Goal: Transaction & Acquisition: Purchase product/service

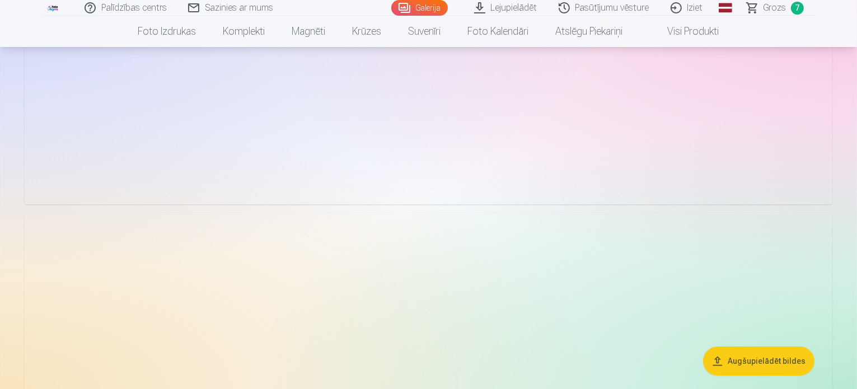
scroll to position [3689, 0]
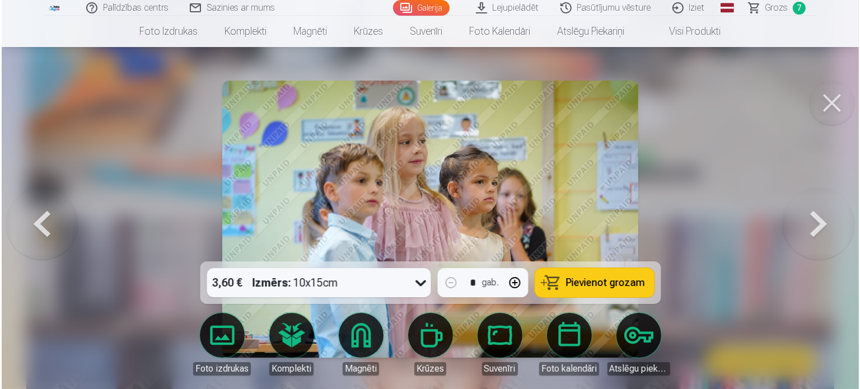
scroll to position [3814, 0]
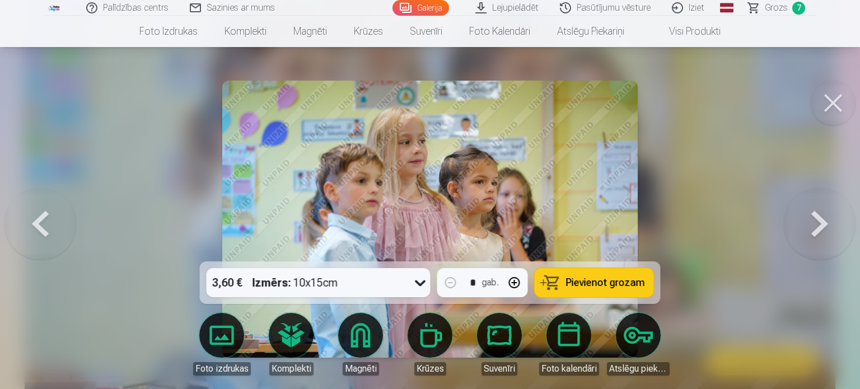
click at [833, 225] on button at bounding box center [820, 219] width 72 height 62
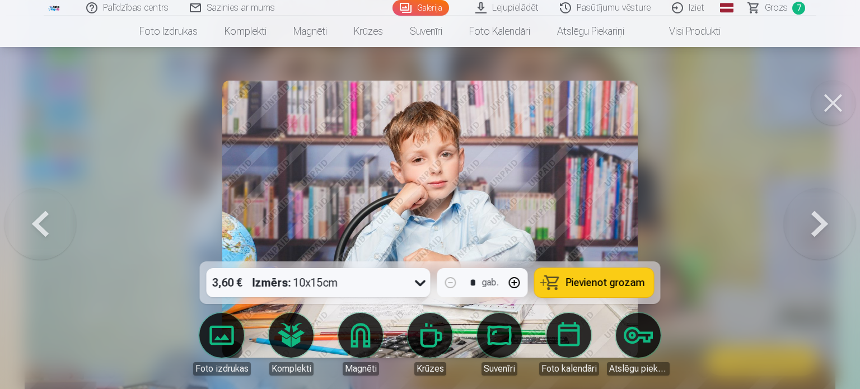
click at [833, 225] on button at bounding box center [820, 219] width 72 height 62
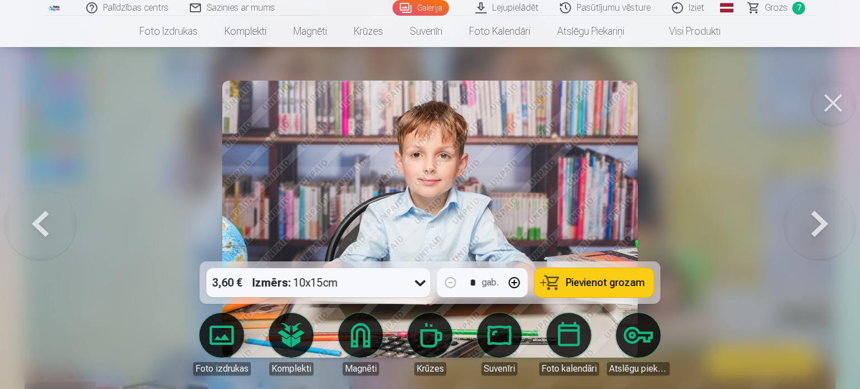
click at [833, 225] on button at bounding box center [820, 219] width 72 height 62
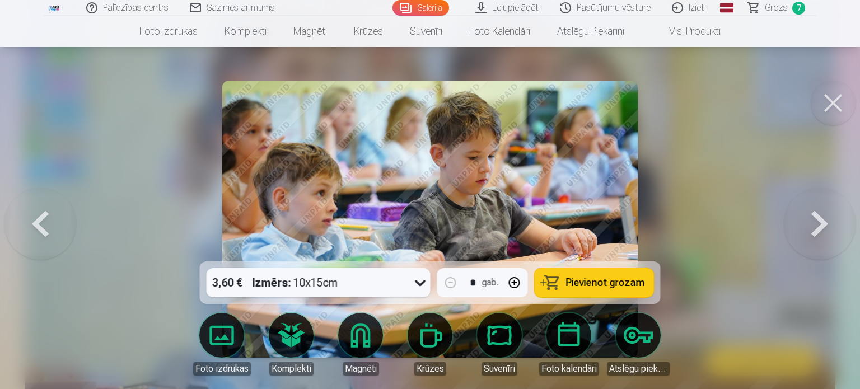
click at [833, 225] on button at bounding box center [820, 219] width 72 height 62
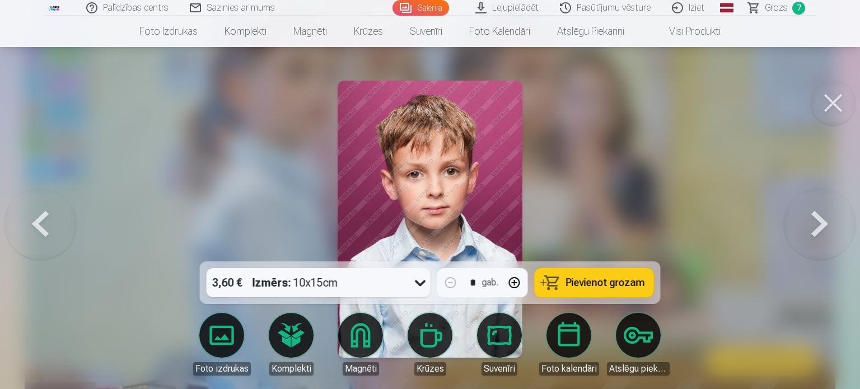
click at [833, 225] on button at bounding box center [820, 219] width 72 height 62
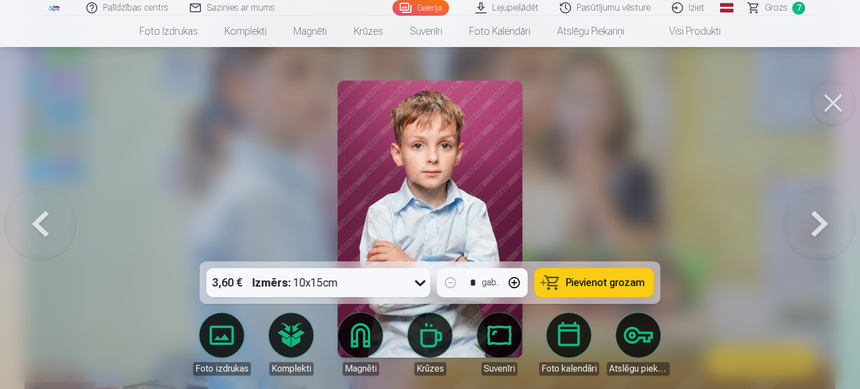
click at [833, 225] on button at bounding box center [820, 219] width 72 height 62
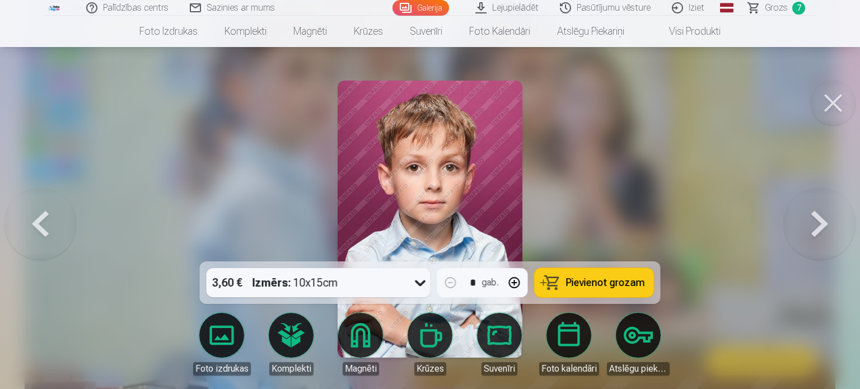
click at [833, 225] on button at bounding box center [820, 219] width 72 height 62
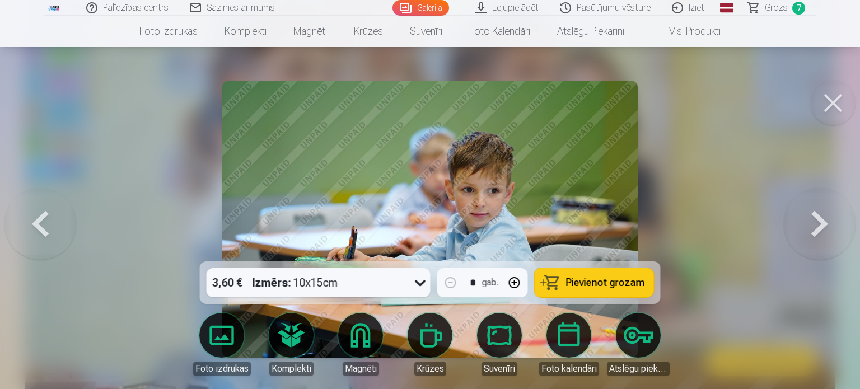
click at [833, 225] on button at bounding box center [820, 219] width 72 height 62
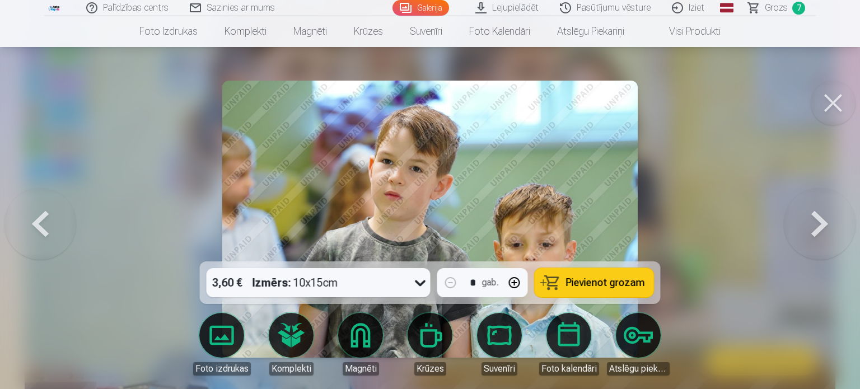
click at [814, 221] on button at bounding box center [820, 219] width 72 height 62
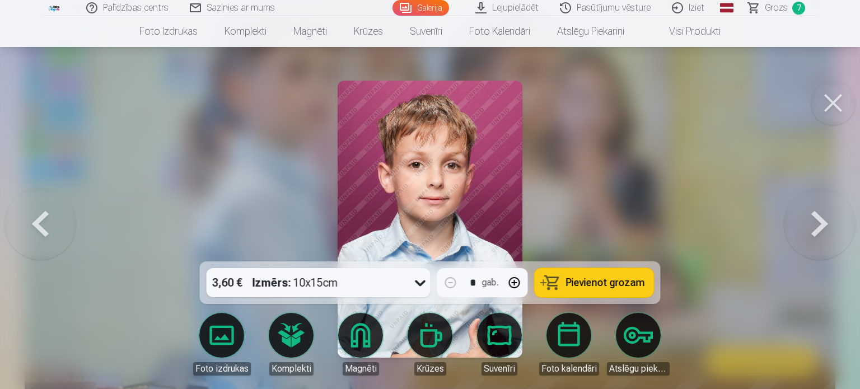
click at [814, 221] on button at bounding box center [820, 219] width 72 height 62
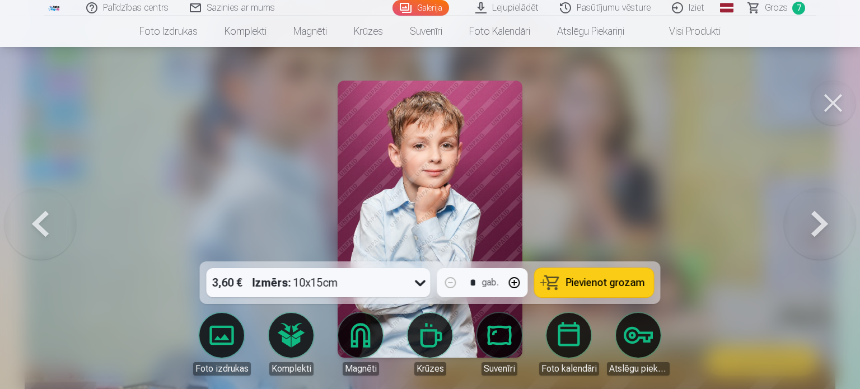
click at [814, 221] on button at bounding box center [820, 219] width 72 height 62
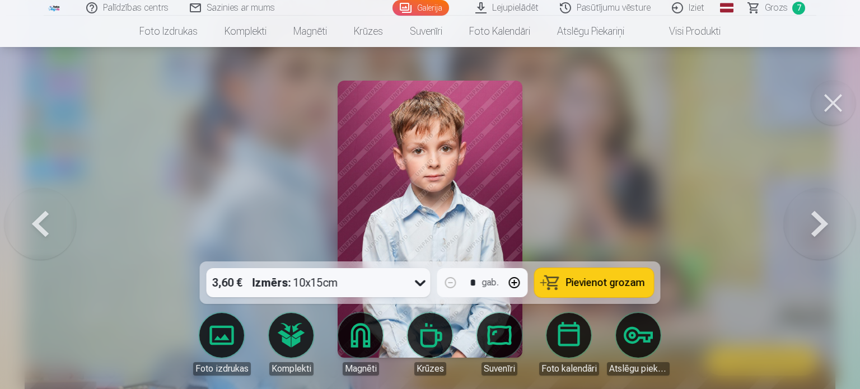
click at [814, 221] on button at bounding box center [820, 219] width 72 height 62
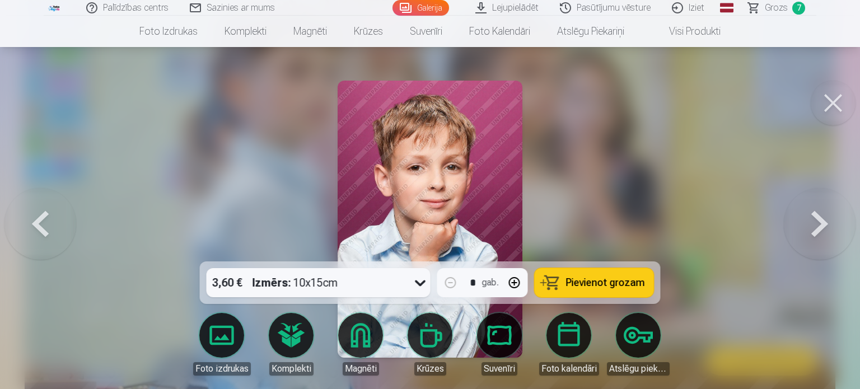
click at [814, 221] on button at bounding box center [820, 219] width 72 height 62
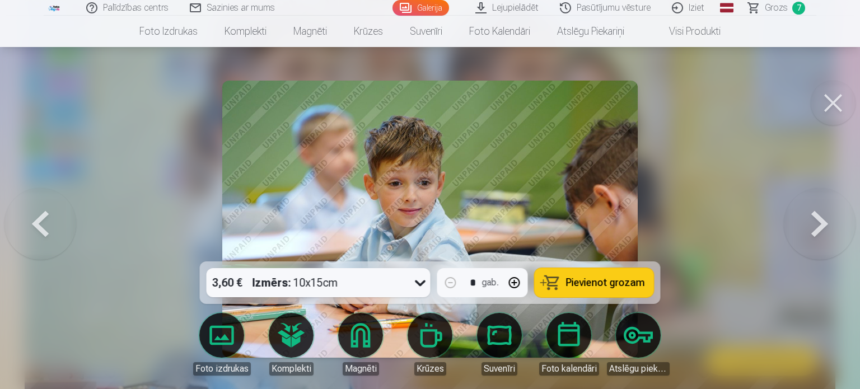
click at [814, 221] on button at bounding box center [820, 219] width 72 height 62
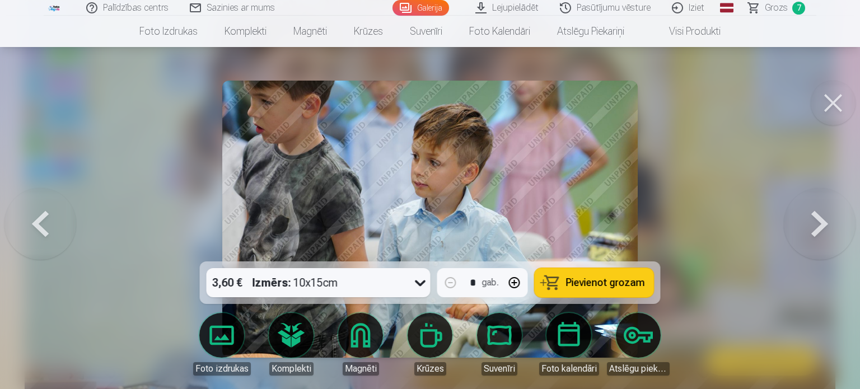
click at [814, 221] on button at bounding box center [820, 219] width 72 height 62
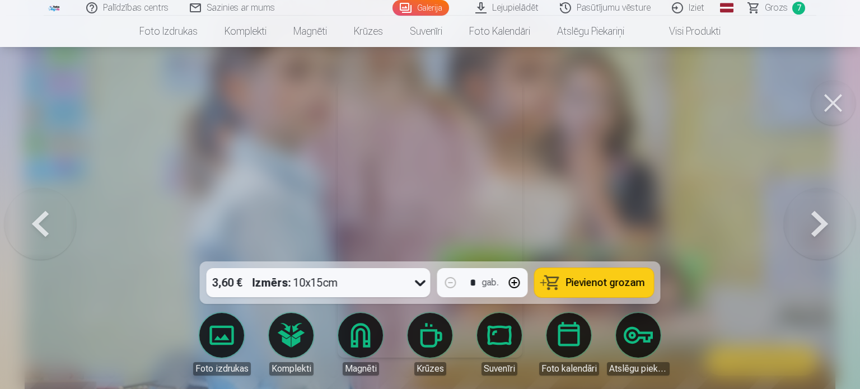
click at [814, 221] on button at bounding box center [820, 219] width 72 height 62
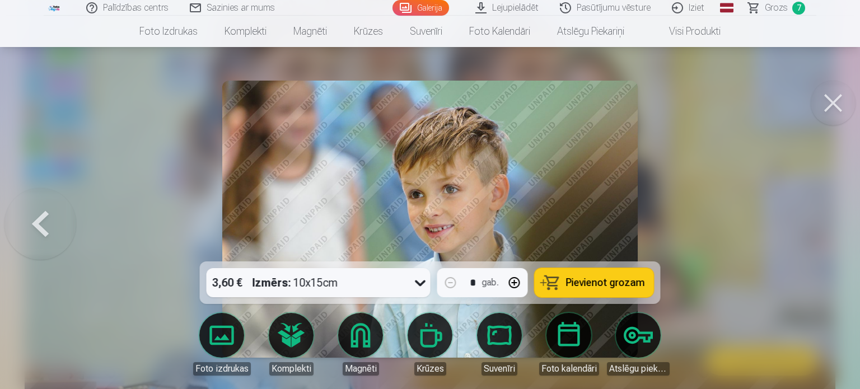
click at [814, 221] on div at bounding box center [430, 194] width 860 height 389
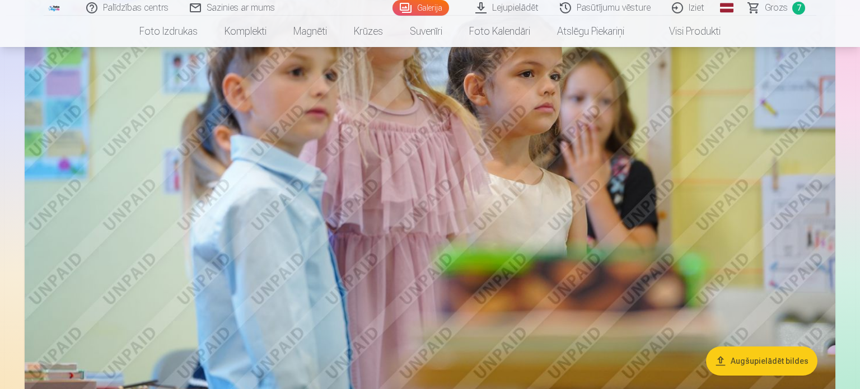
scroll to position [3802, 0]
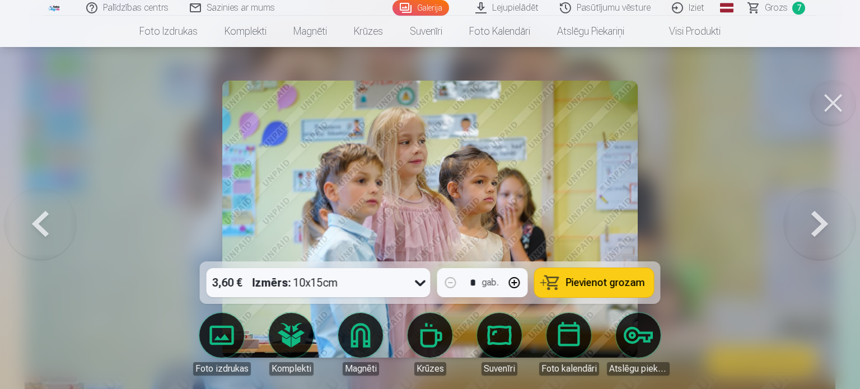
click at [28, 228] on button at bounding box center [40, 219] width 72 height 62
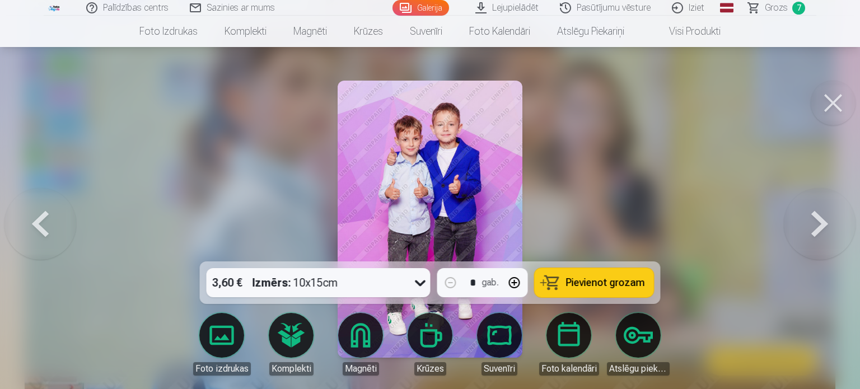
click at [28, 228] on button at bounding box center [40, 219] width 72 height 62
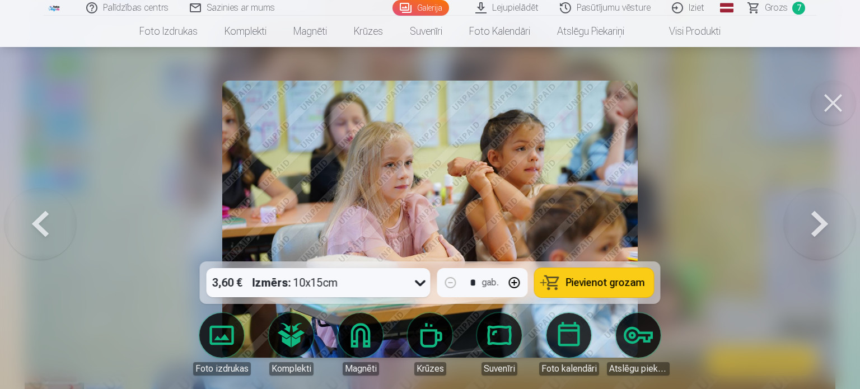
click at [28, 228] on button at bounding box center [40, 219] width 72 height 62
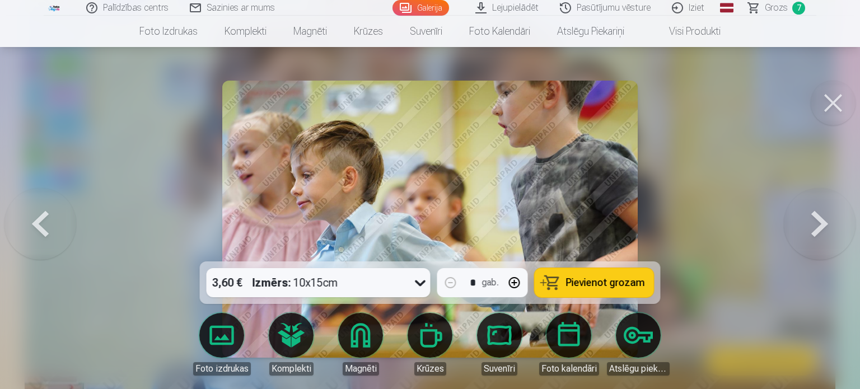
click at [28, 228] on button at bounding box center [40, 219] width 72 height 62
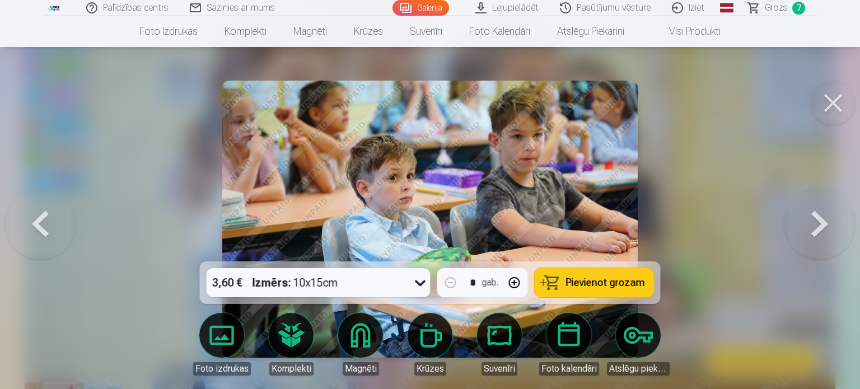
click at [28, 228] on button at bounding box center [40, 219] width 72 height 62
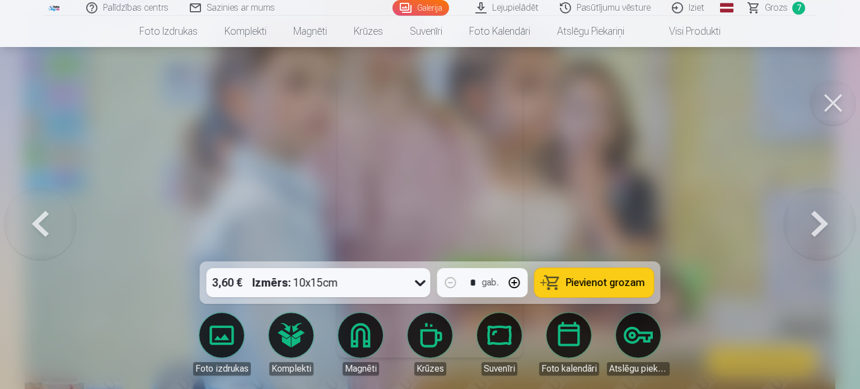
click at [28, 228] on button at bounding box center [40, 219] width 72 height 62
click at [54, 231] on button at bounding box center [40, 219] width 72 height 62
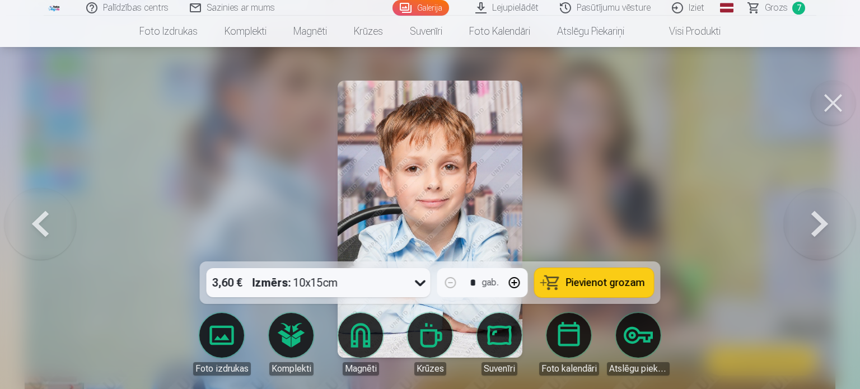
click at [54, 231] on button at bounding box center [40, 219] width 72 height 62
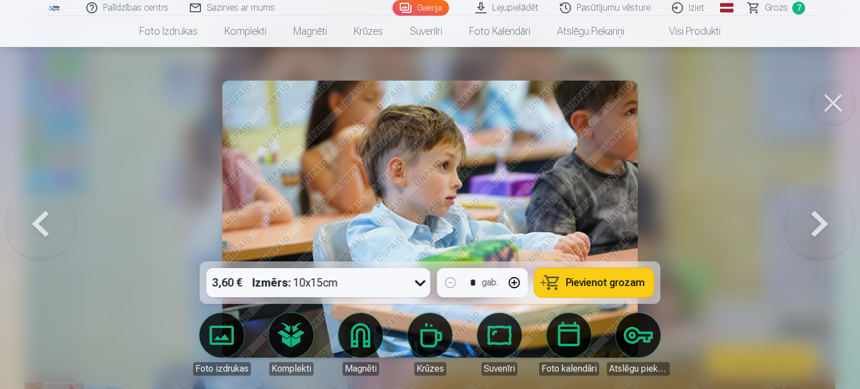
click at [54, 231] on button at bounding box center [40, 219] width 72 height 62
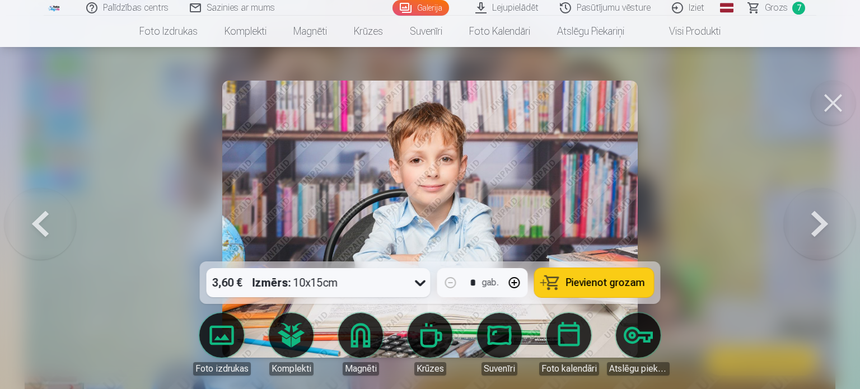
click at [54, 231] on button at bounding box center [40, 219] width 72 height 62
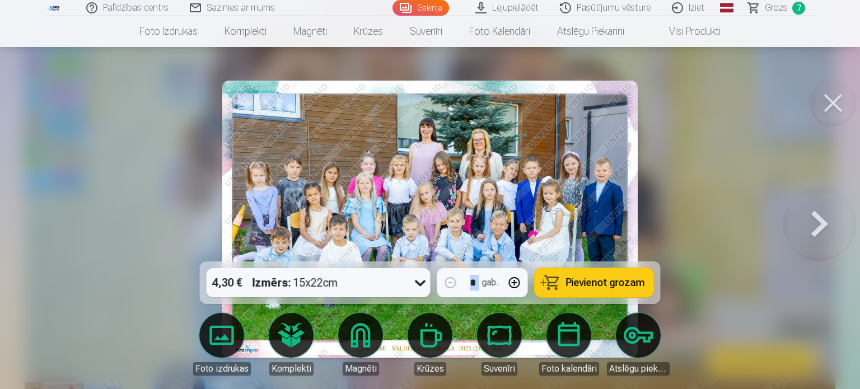
click at [54, 231] on div at bounding box center [430, 194] width 860 height 389
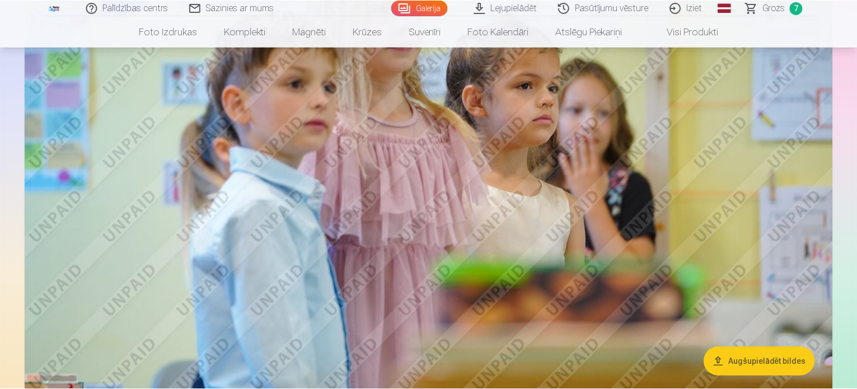
scroll to position [3790, 0]
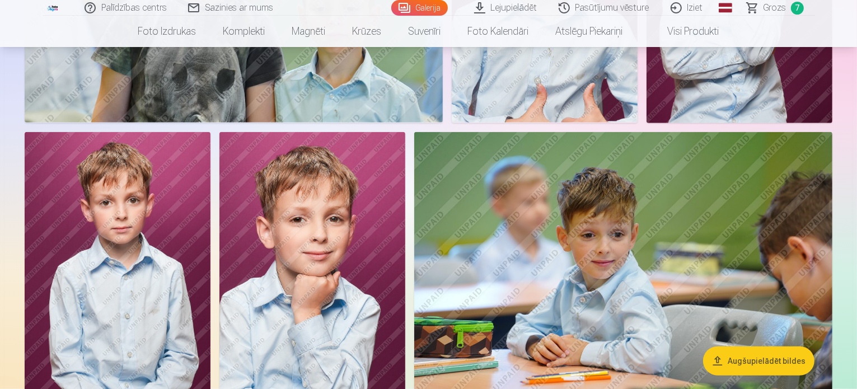
scroll to position [5267, 0]
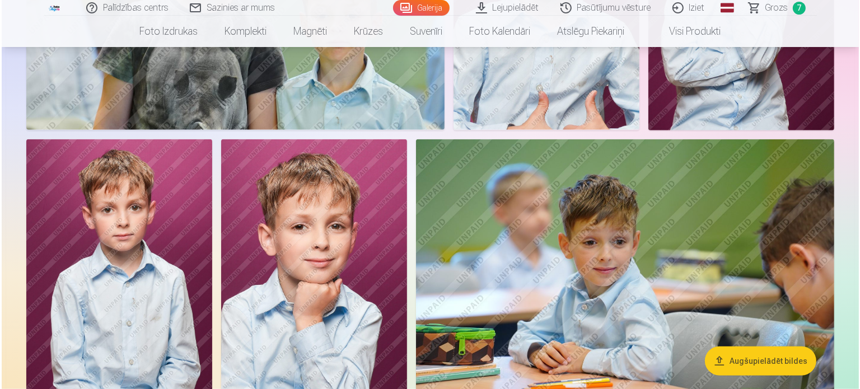
scroll to position [5282, 0]
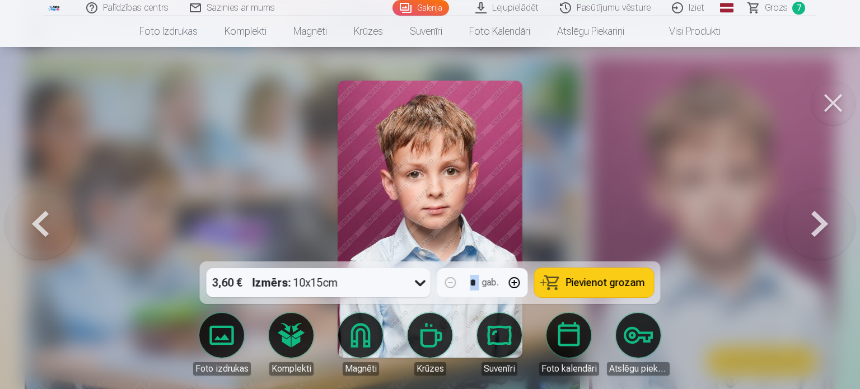
click at [455, 203] on img at bounding box center [430, 219] width 185 height 277
click at [830, 229] on button at bounding box center [820, 219] width 72 height 62
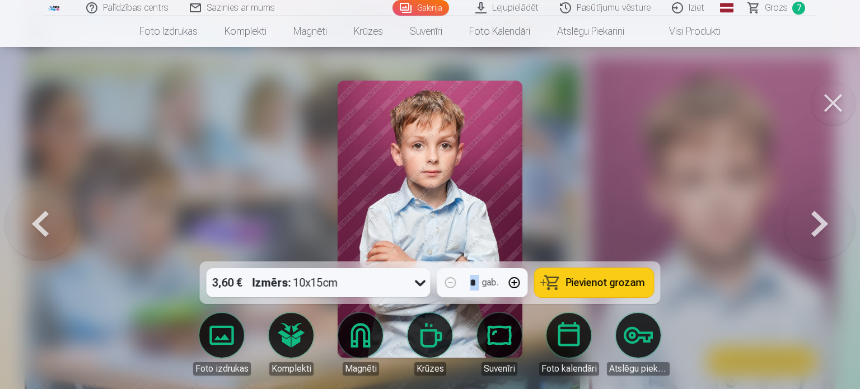
click at [830, 229] on button at bounding box center [820, 219] width 72 height 62
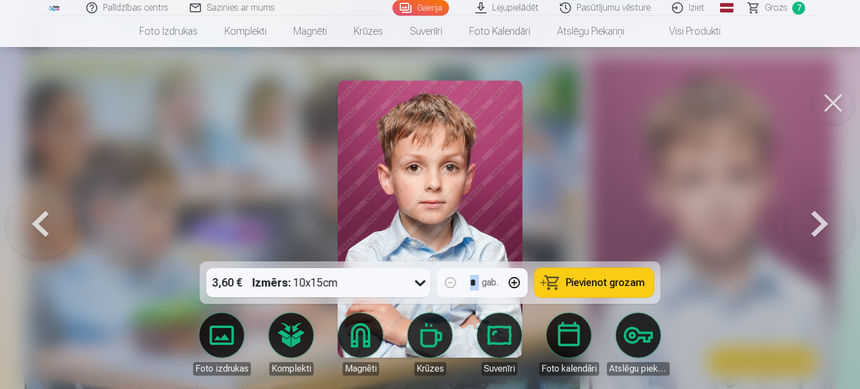
click at [830, 229] on button at bounding box center [820, 219] width 72 height 62
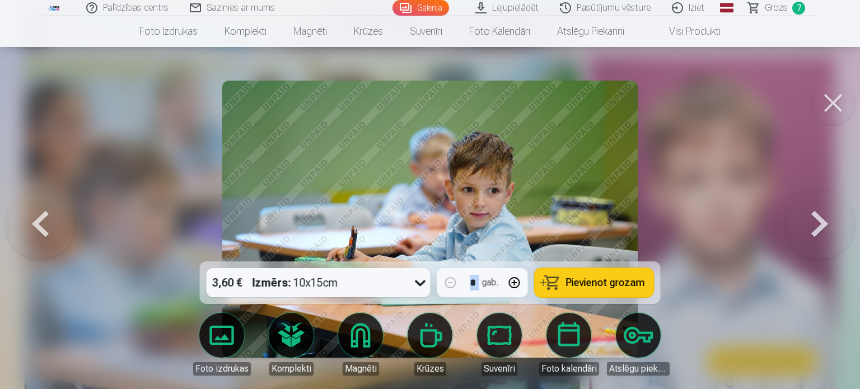
click at [830, 229] on button at bounding box center [820, 219] width 72 height 62
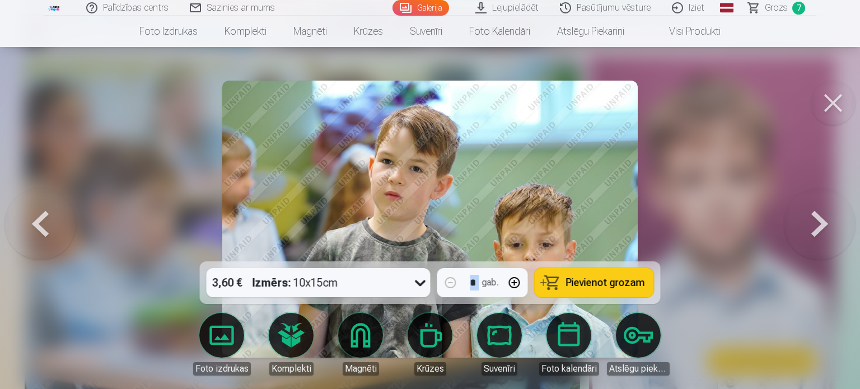
click at [830, 229] on button at bounding box center [820, 219] width 72 height 62
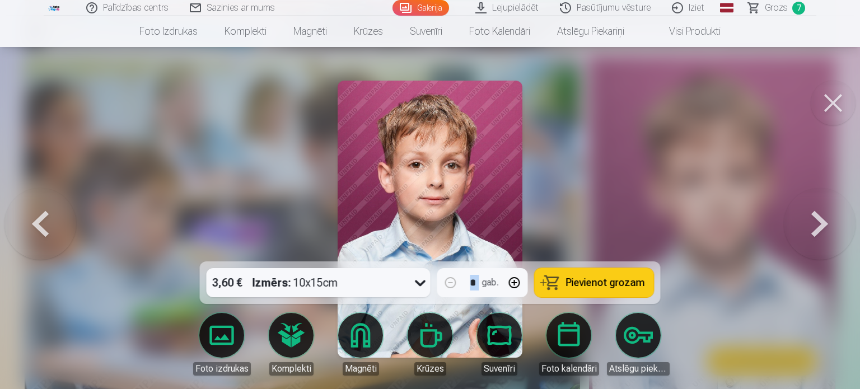
click at [830, 229] on button at bounding box center [820, 219] width 72 height 62
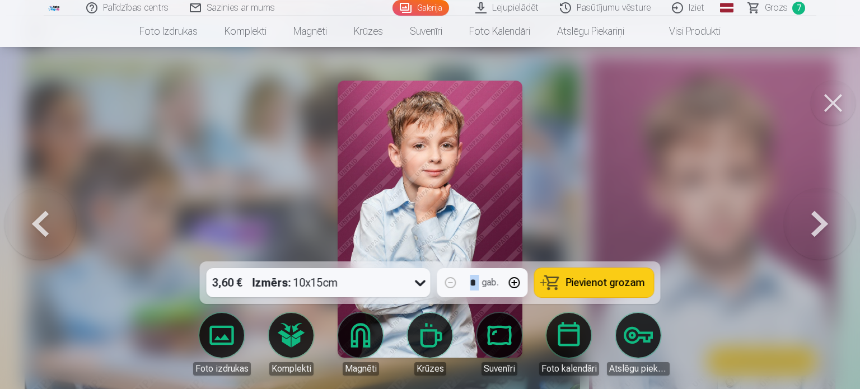
click at [830, 229] on button at bounding box center [820, 219] width 72 height 62
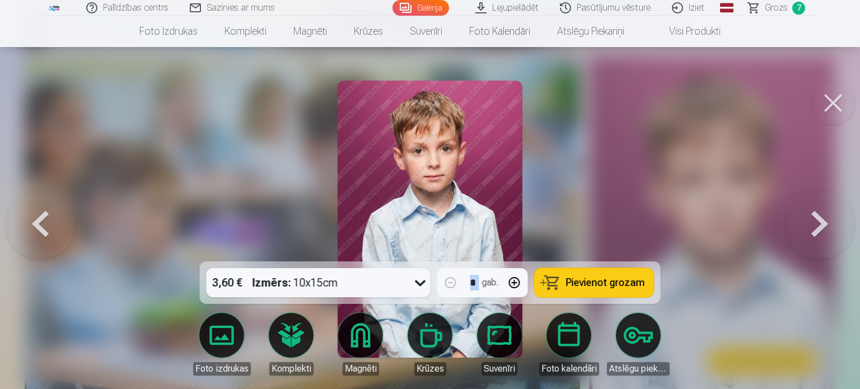
click at [830, 229] on button at bounding box center [820, 219] width 72 height 62
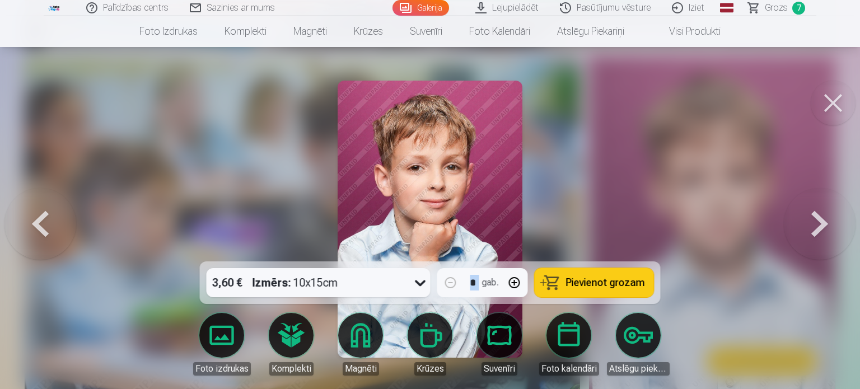
click at [830, 229] on button at bounding box center [820, 219] width 72 height 62
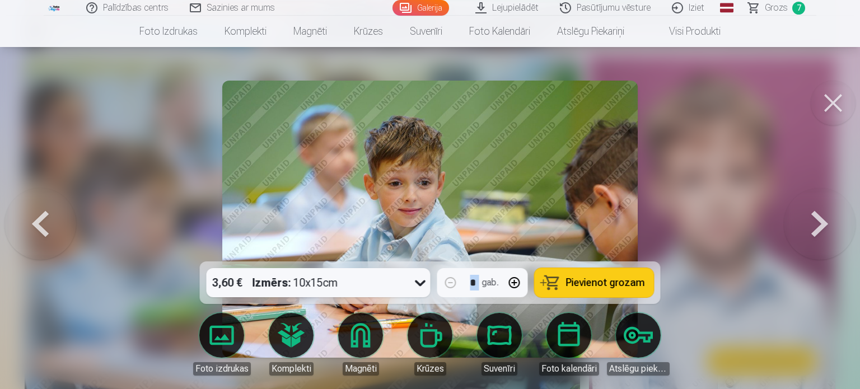
click at [840, 114] on button at bounding box center [833, 103] width 45 height 45
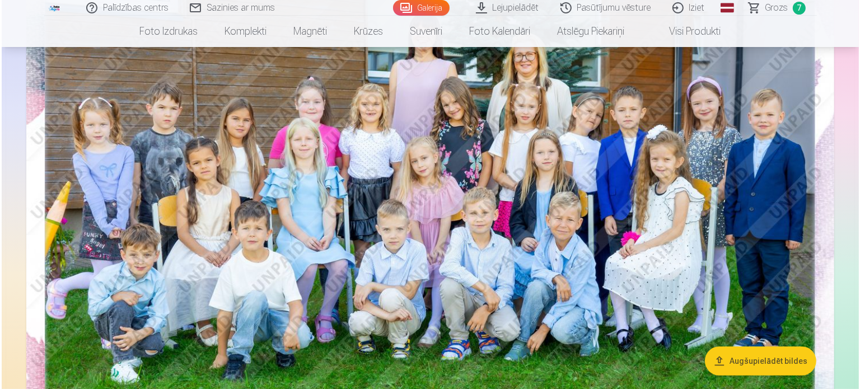
scroll to position [183, 0]
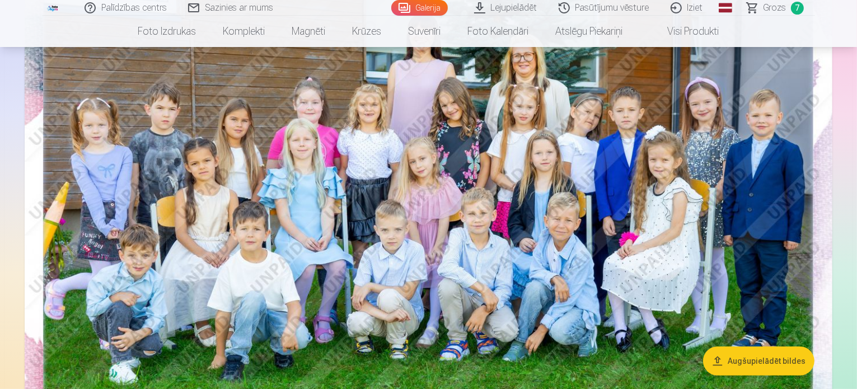
click at [401, 190] on img at bounding box center [429, 209] width 808 height 539
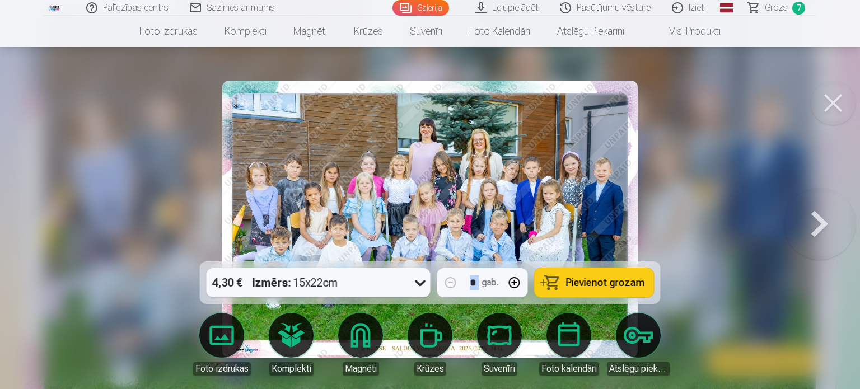
click at [577, 273] on button "Pievienot grozam" at bounding box center [594, 282] width 119 height 29
click at [810, 235] on button at bounding box center [820, 219] width 72 height 62
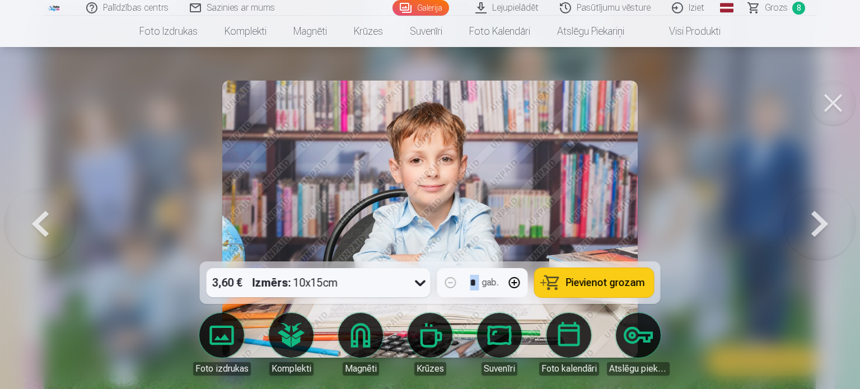
click at [807, 240] on button at bounding box center [820, 219] width 72 height 62
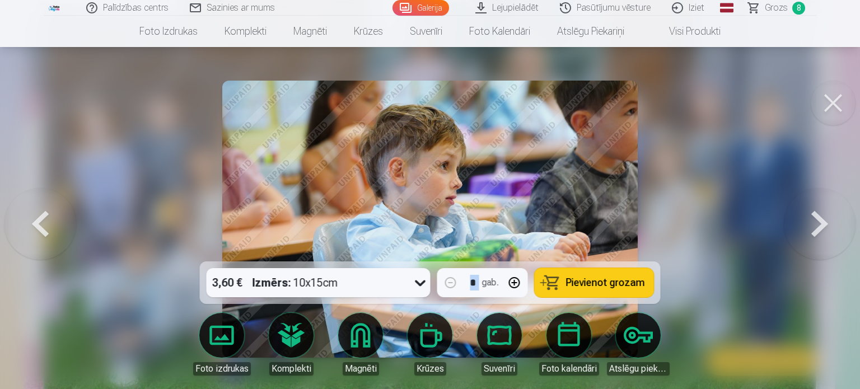
click at [58, 220] on button at bounding box center [40, 219] width 72 height 62
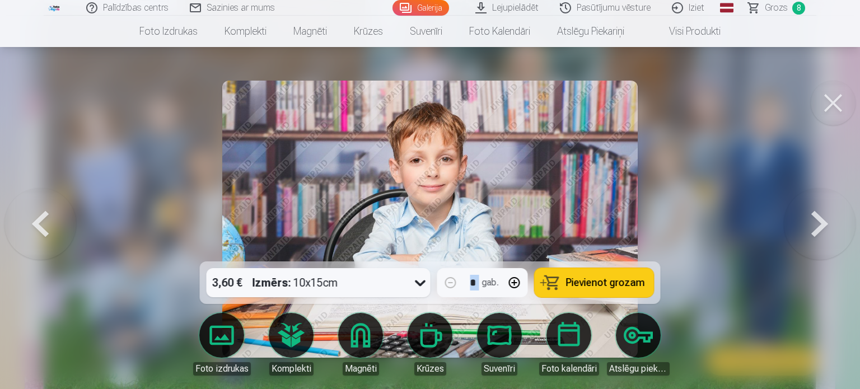
click at [821, 234] on button at bounding box center [820, 219] width 72 height 62
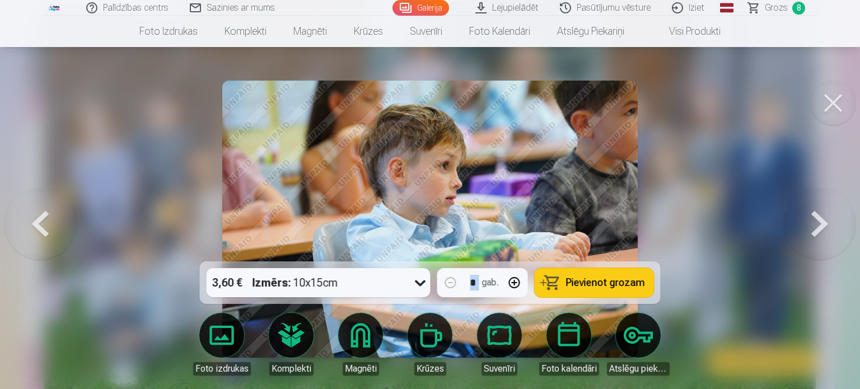
click at [828, 230] on button at bounding box center [820, 219] width 72 height 62
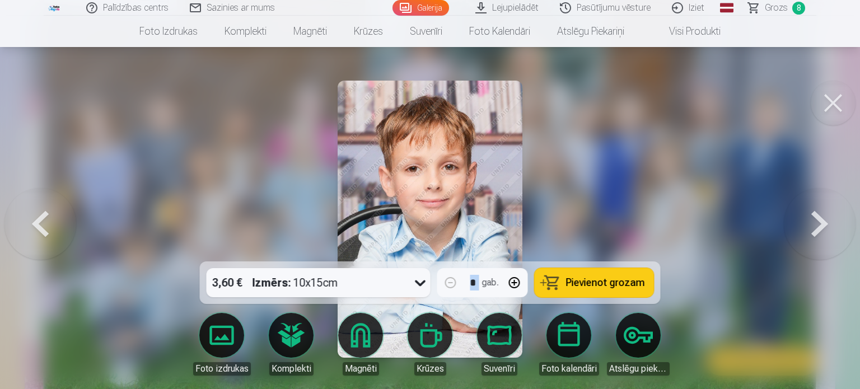
click at [834, 226] on button at bounding box center [820, 219] width 72 height 62
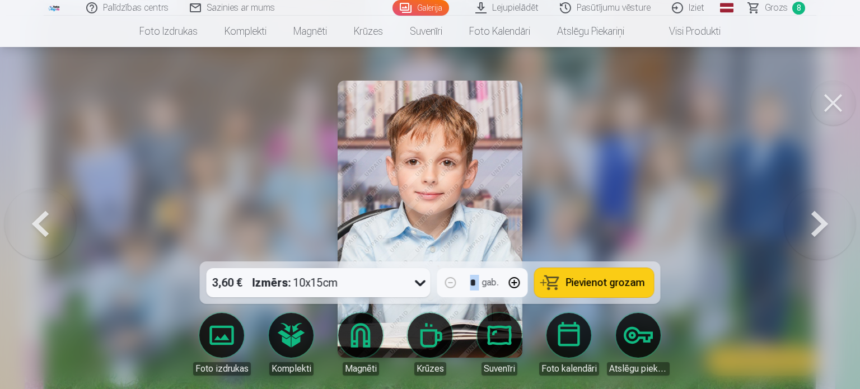
click at [838, 221] on button at bounding box center [820, 219] width 72 height 62
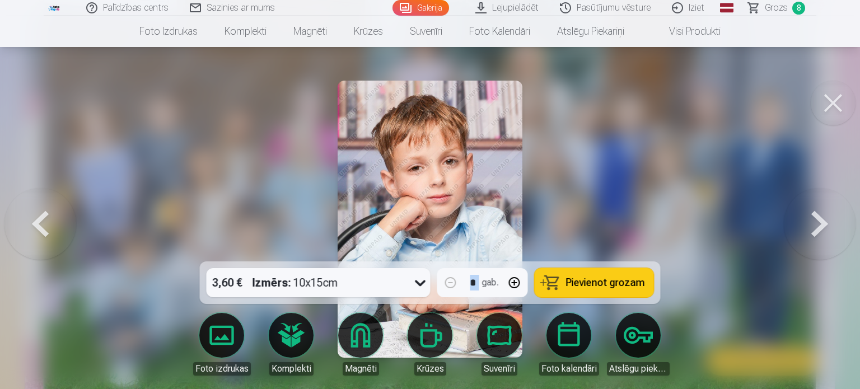
click at [844, 214] on button at bounding box center [820, 219] width 72 height 62
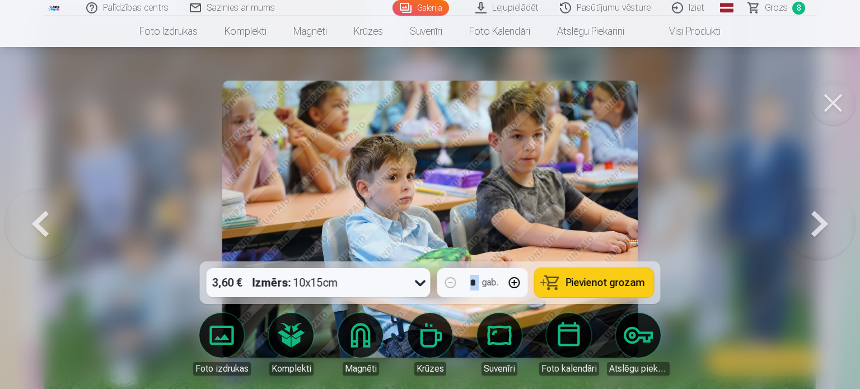
click at [849, 207] on button at bounding box center [820, 219] width 72 height 62
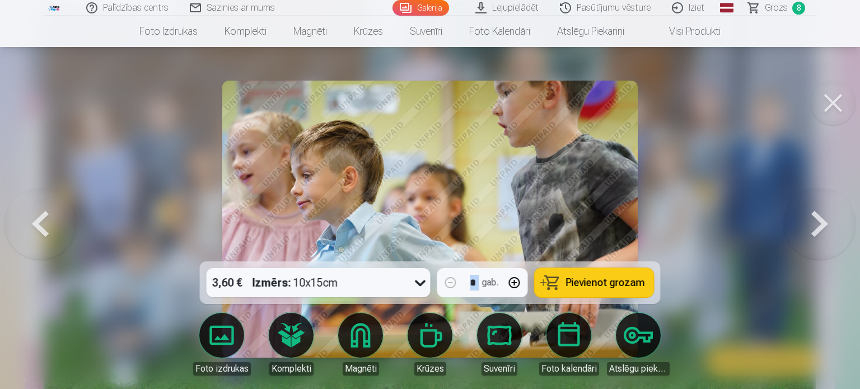
click at [849, 207] on button at bounding box center [820, 219] width 72 height 62
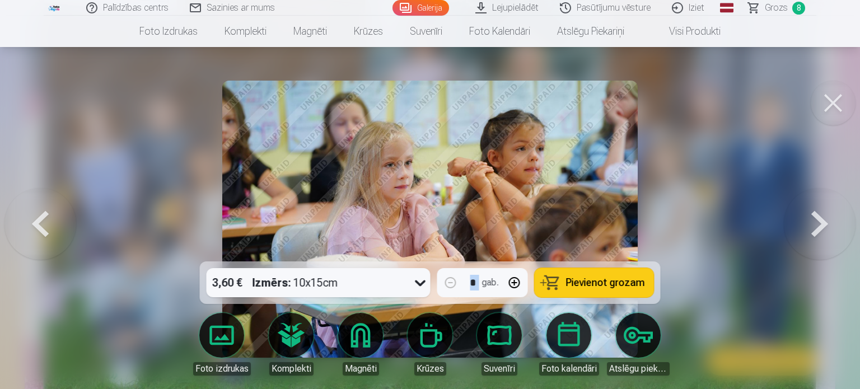
click at [849, 207] on button at bounding box center [820, 219] width 72 height 62
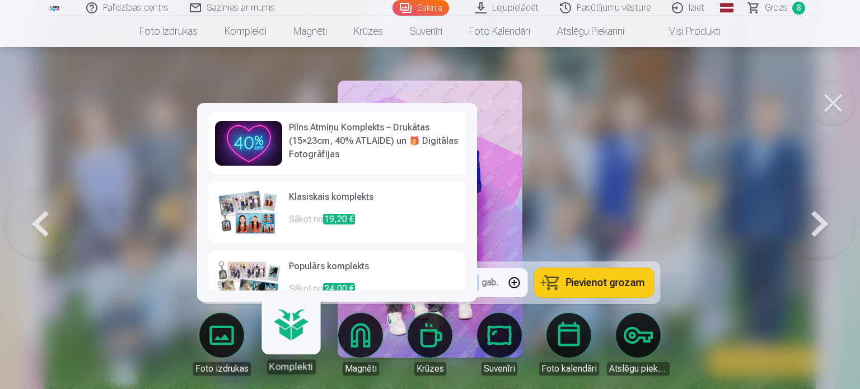
click at [333, 138] on h6 "Pilns Atmiņu Komplekts – Drukātas (15×23cm, 40% ATLAIDE) un 🎁 Digitālas Fotogrā…" at bounding box center [374, 141] width 170 height 40
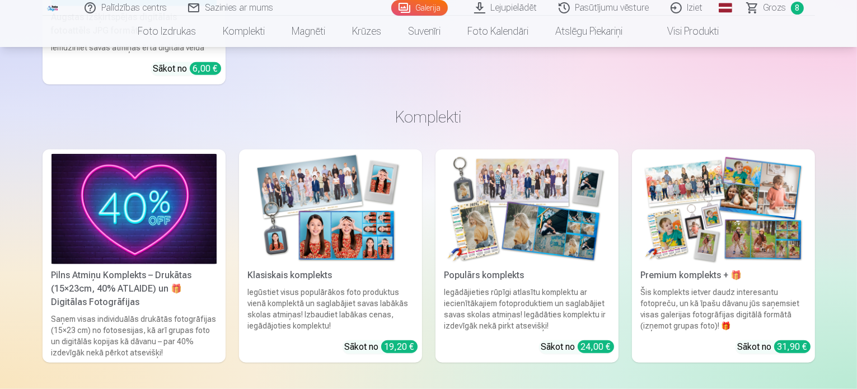
scroll to position [1193, 0]
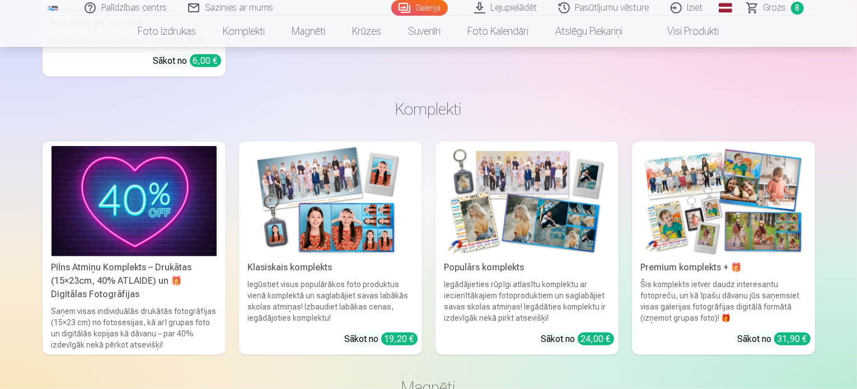
click at [152, 214] on img at bounding box center [134, 201] width 165 height 110
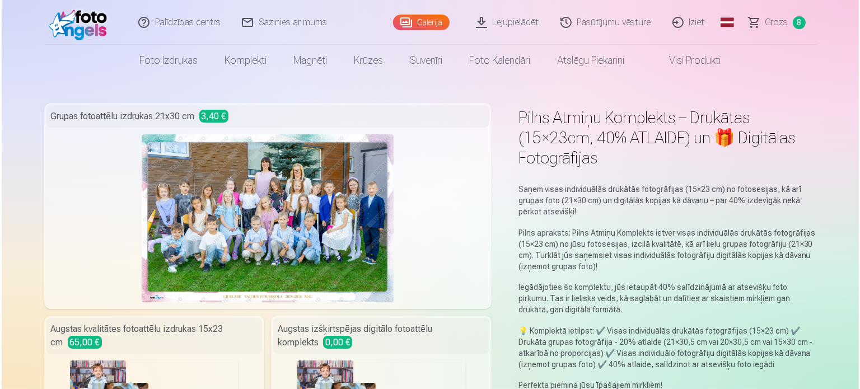
scroll to position [183, 0]
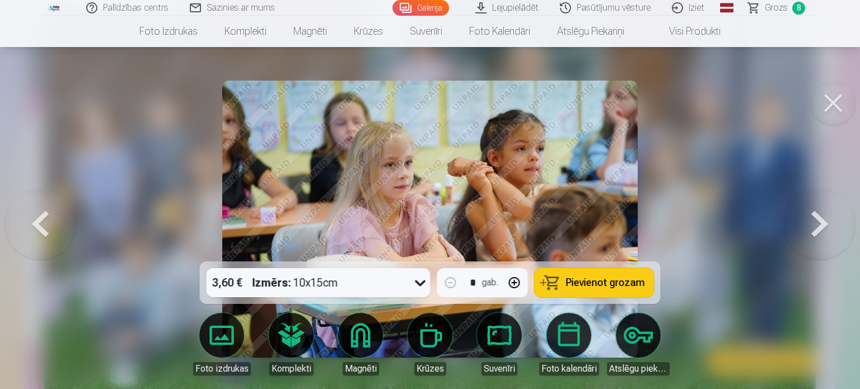
click at [822, 226] on button at bounding box center [820, 219] width 72 height 62
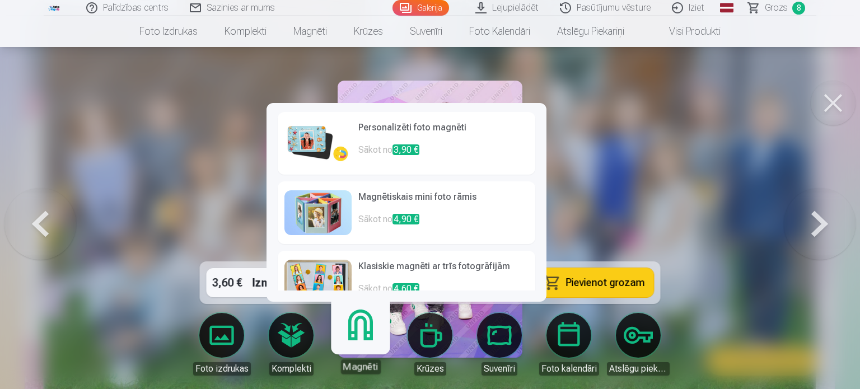
click at [410, 129] on h6 "Personalizēti foto magnēti" at bounding box center [443, 132] width 170 height 22
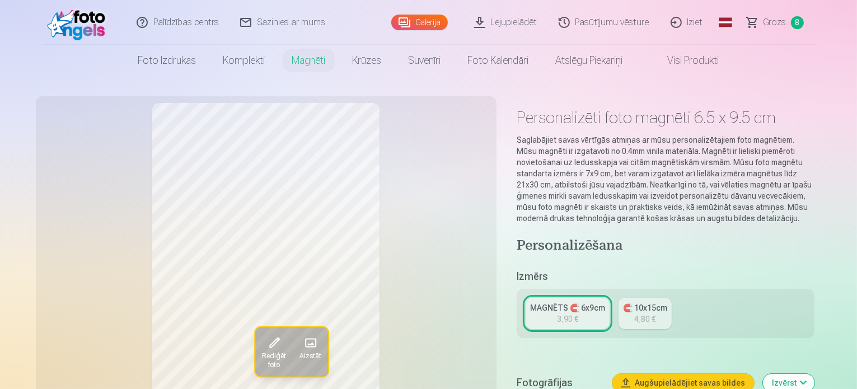
click at [652, 302] on div "🧲 10x15cm" at bounding box center [645, 307] width 44 height 11
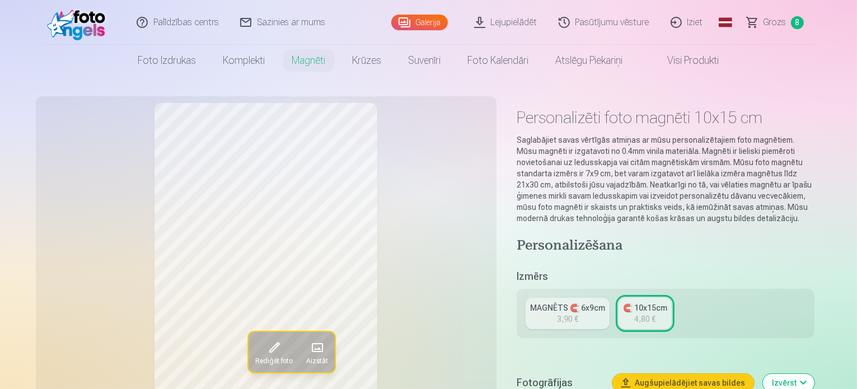
click at [571, 314] on div "3,90 €" at bounding box center [567, 319] width 21 height 11
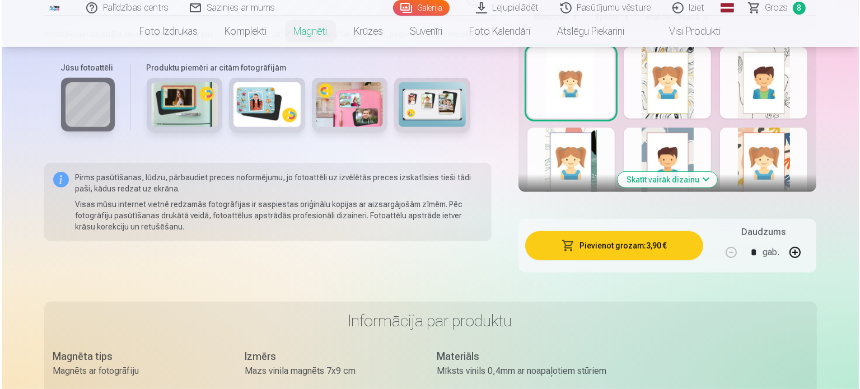
scroll to position [671, 0]
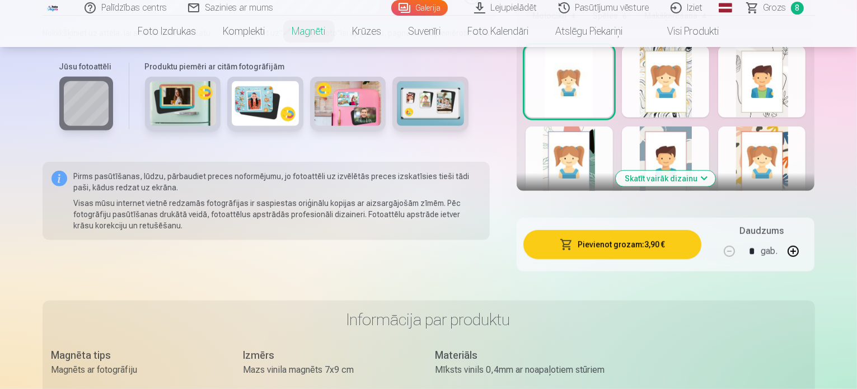
click at [615, 232] on button "Pievienot grozam : 3,90 €" at bounding box center [613, 244] width 179 height 29
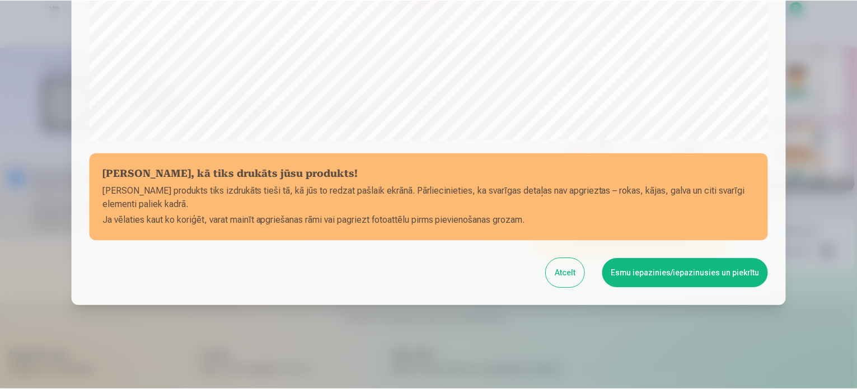
scroll to position [417, 0]
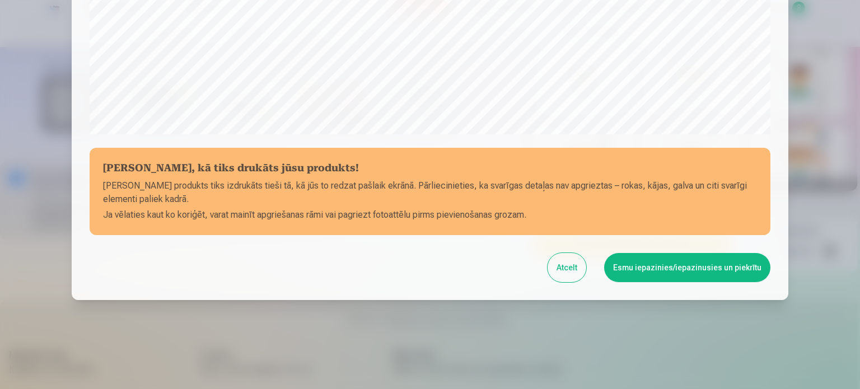
click at [665, 261] on button "Esmu iepazinies/iepazinusies un piekrītu" at bounding box center [687, 267] width 166 height 29
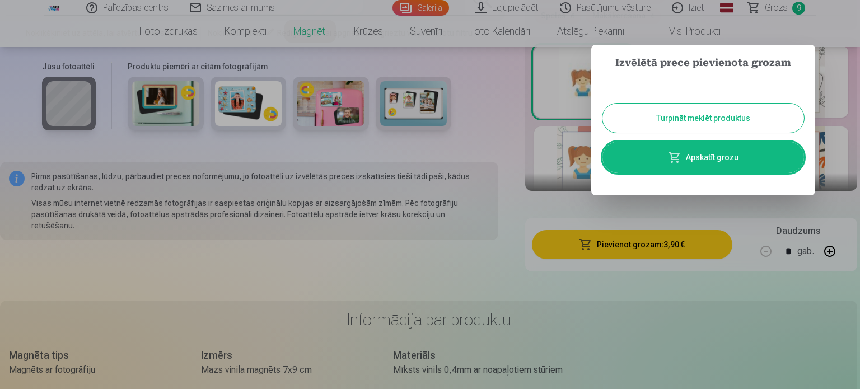
click at [714, 110] on button "Turpināt meklēt produktus" at bounding box center [704, 118] width 202 height 29
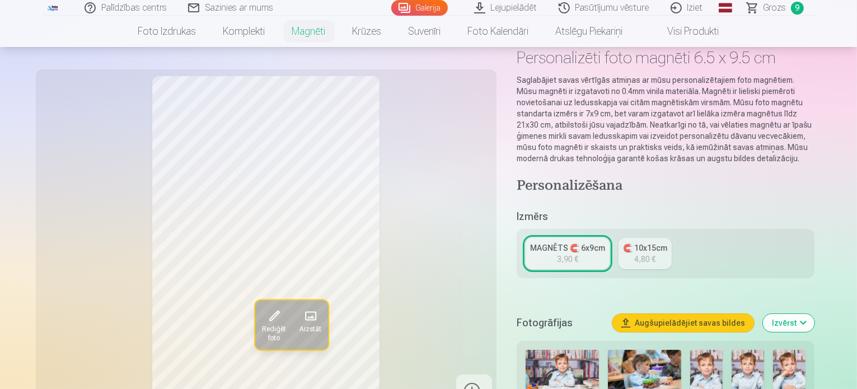
scroll to position [0, 0]
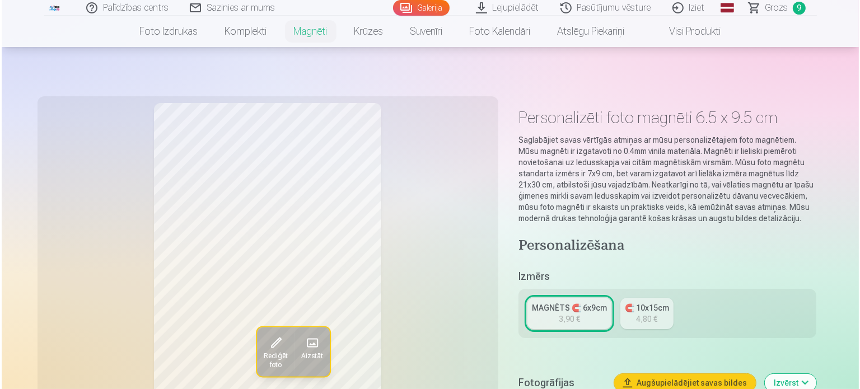
scroll to position [183, 0]
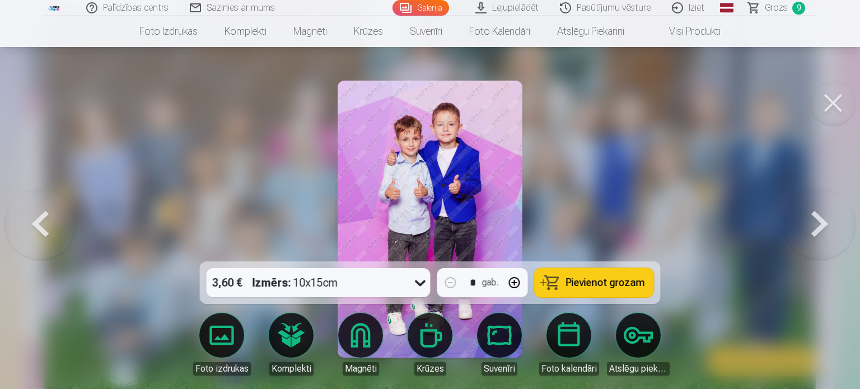
click at [816, 217] on button at bounding box center [820, 219] width 72 height 62
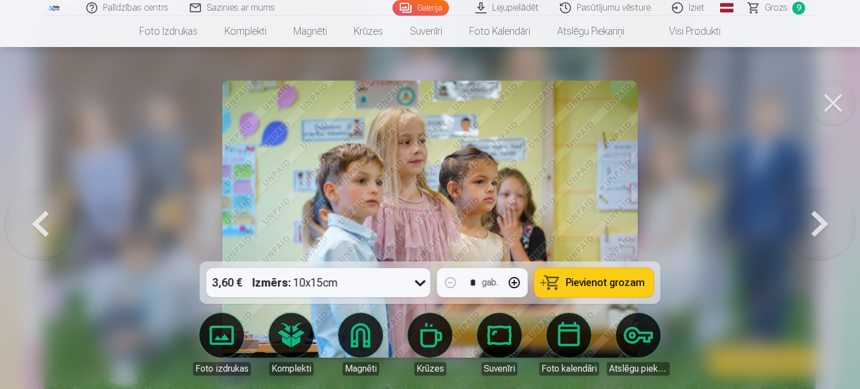
click at [836, 214] on button at bounding box center [820, 219] width 72 height 62
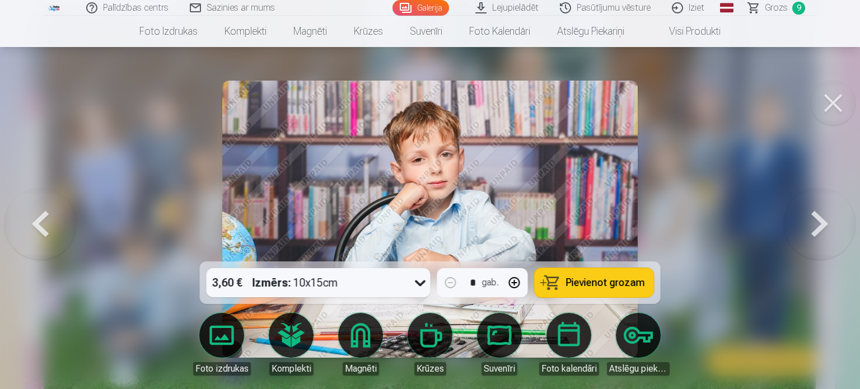
click at [836, 212] on button at bounding box center [820, 219] width 72 height 62
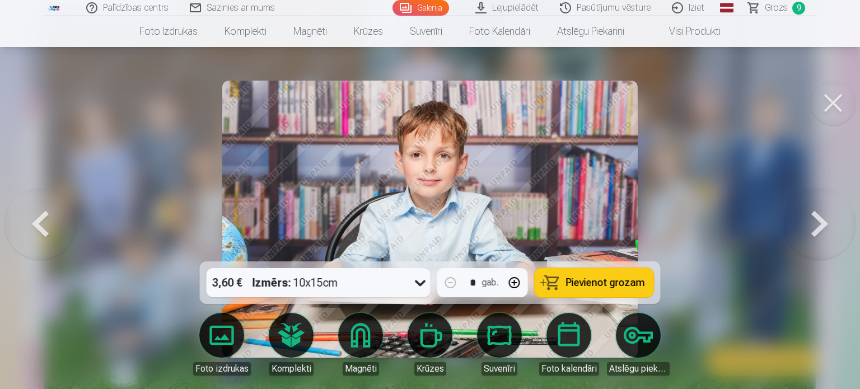
click at [836, 212] on button at bounding box center [820, 219] width 72 height 62
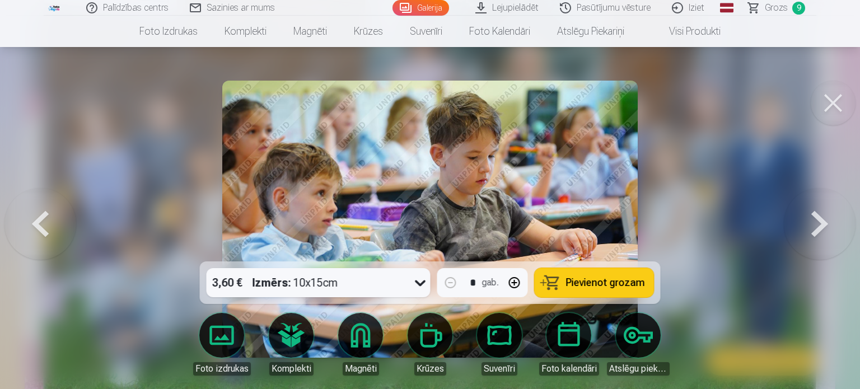
click at [838, 209] on button at bounding box center [820, 219] width 72 height 62
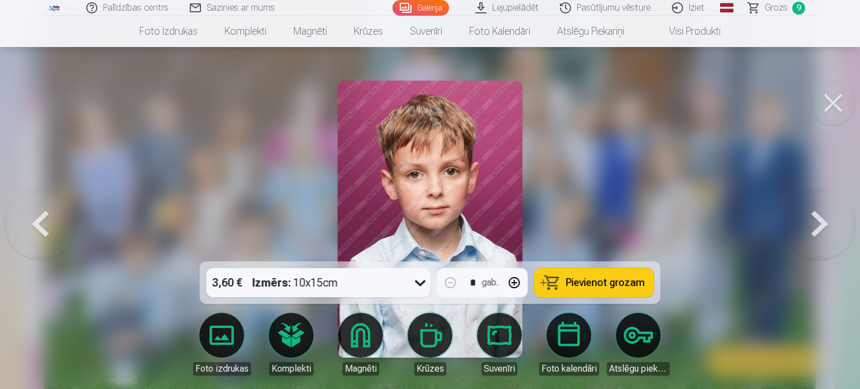
click at [838, 209] on button at bounding box center [820, 219] width 72 height 62
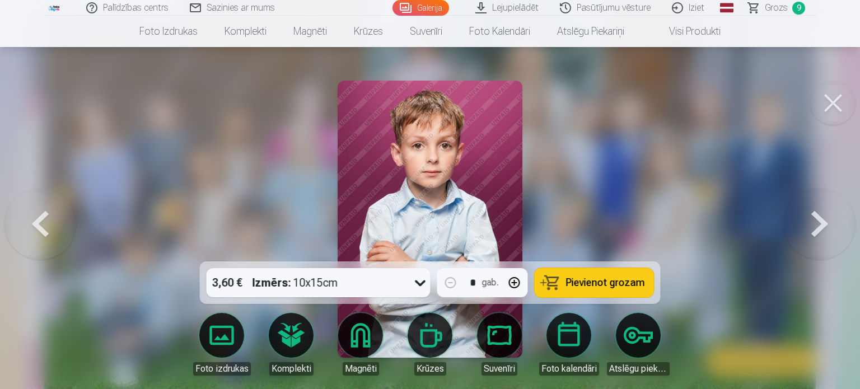
click at [838, 209] on button at bounding box center [820, 219] width 72 height 62
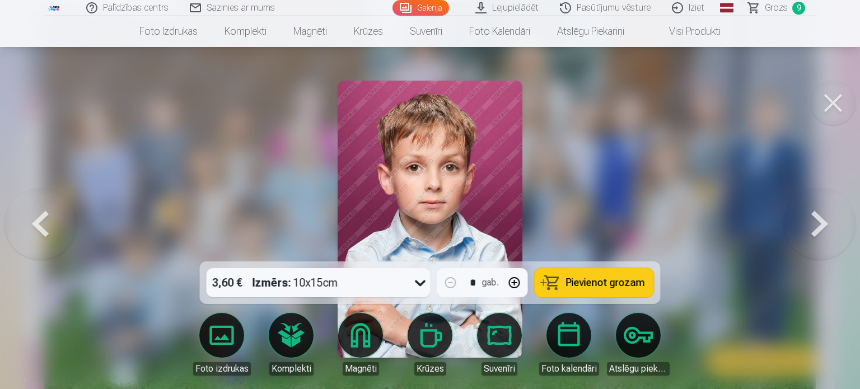
click at [838, 209] on button at bounding box center [820, 219] width 72 height 62
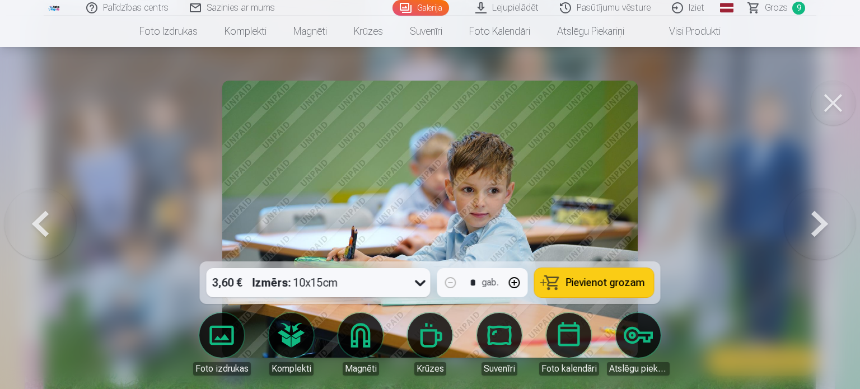
click at [838, 209] on button at bounding box center [820, 219] width 72 height 62
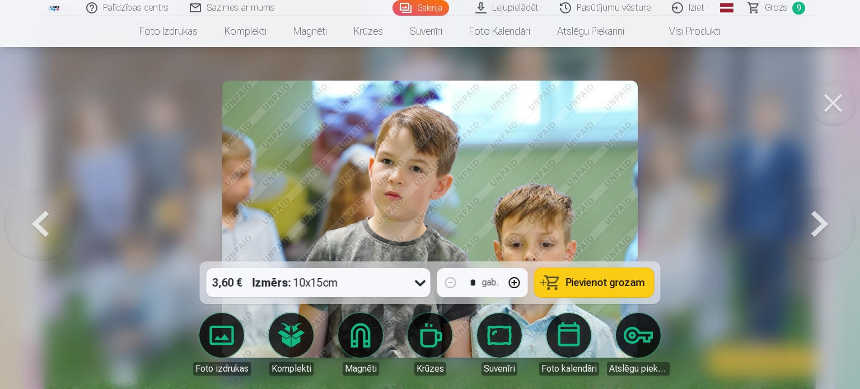
click at [838, 209] on button at bounding box center [820, 219] width 72 height 62
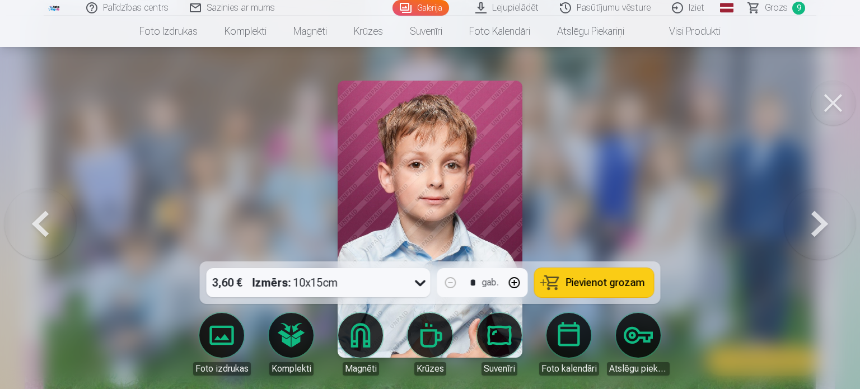
click at [838, 209] on button at bounding box center [820, 219] width 72 height 62
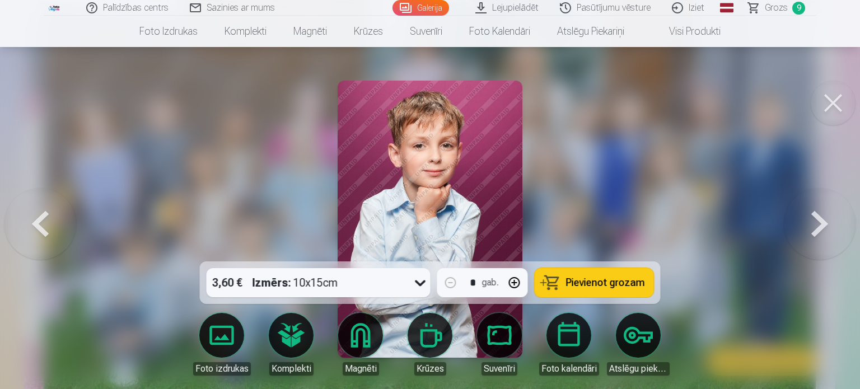
click at [838, 207] on button at bounding box center [820, 219] width 72 height 62
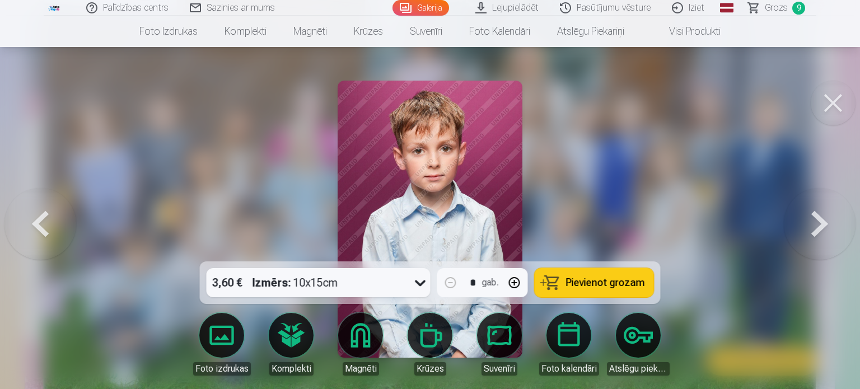
click at [839, 204] on button at bounding box center [820, 219] width 72 height 62
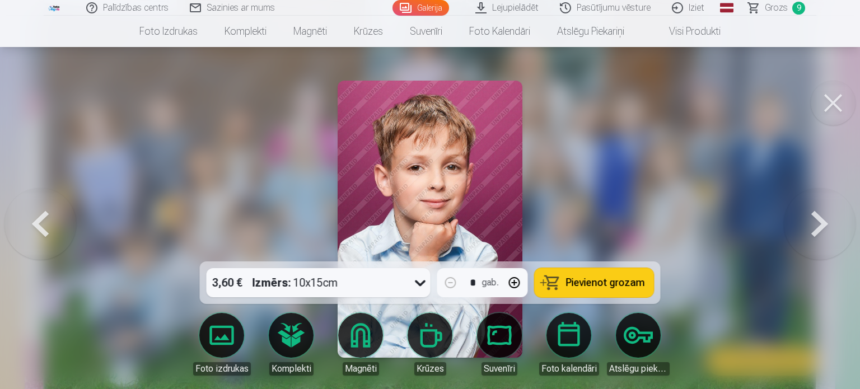
click at [846, 201] on button at bounding box center [820, 219] width 72 height 62
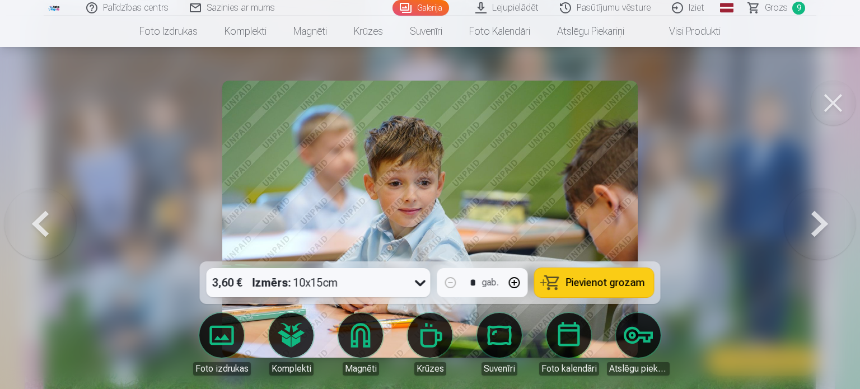
click at [39, 245] on button at bounding box center [40, 219] width 72 height 62
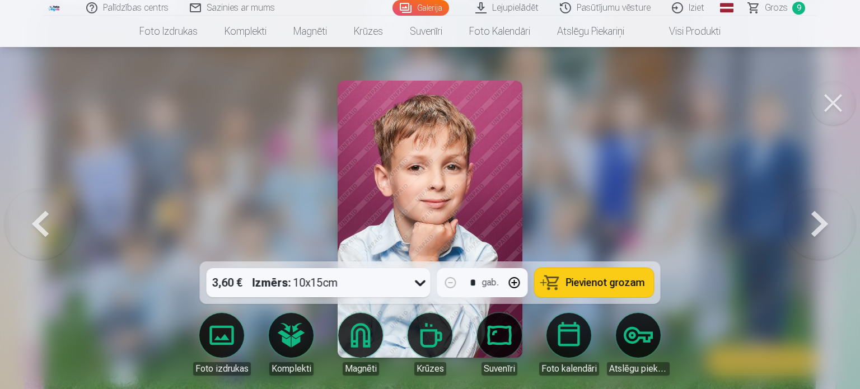
click at [39, 245] on button at bounding box center [40, 219] width 72 height 62
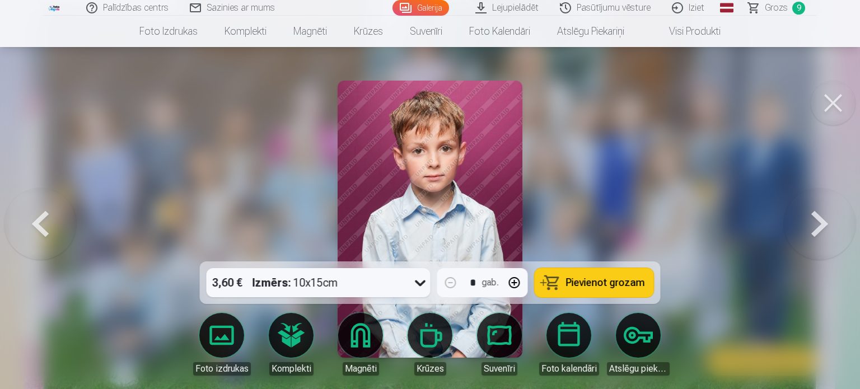
click at [39, 245] on button at bounding box center [40, 219] width 72 height 62
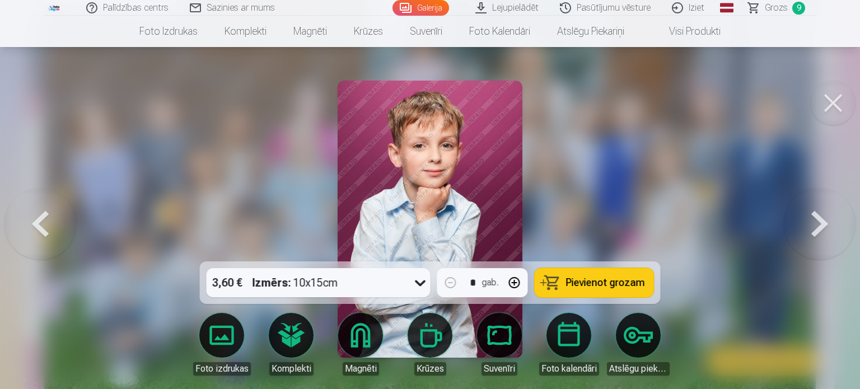
click at [43, 241] on button at bounding box center [40, 219] width 72 height 62
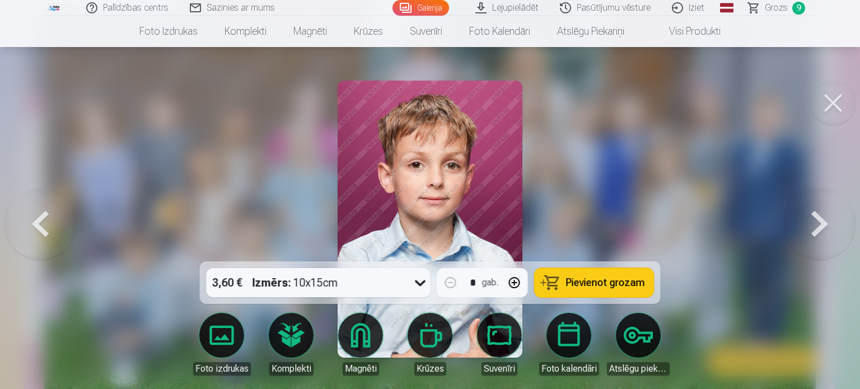
click at [37, 247] on button at bounding box center [40, 219] width 72 height 62
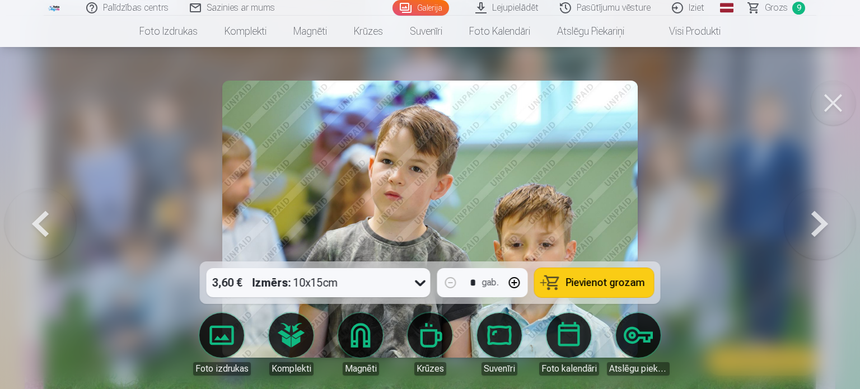
click at [39, 243] on button at bounding box center [40, 219] width 72 height 62
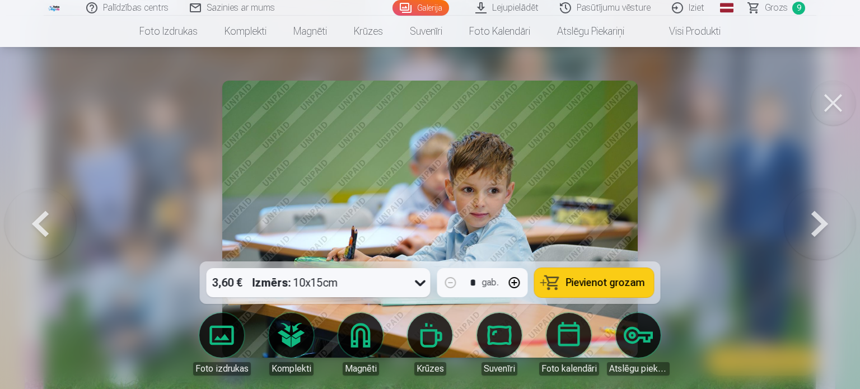
click at [39, 243] on button at bounding box center [40, 219] width 72 height 62
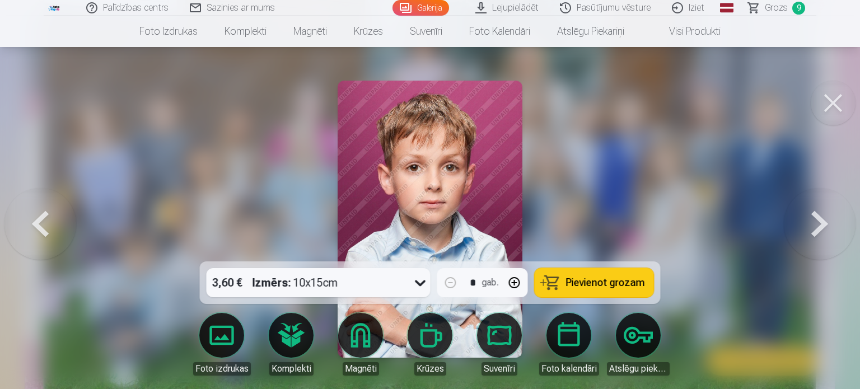
click at [39, 243] on button at bounding box center [40, 219] width 72 height 62
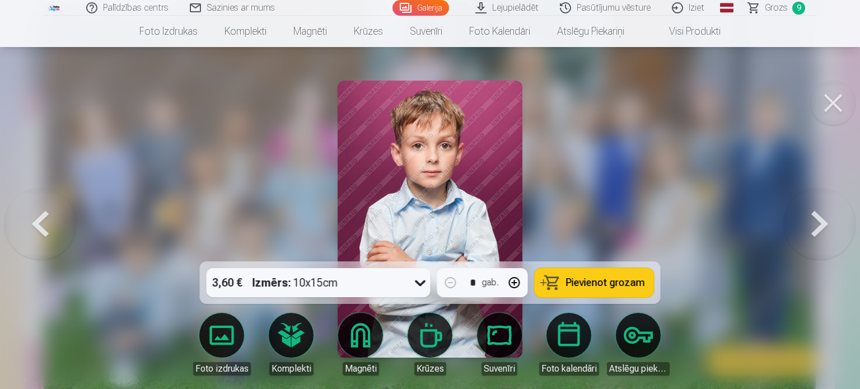
click at [815, 234] on button at bounding box center [820, 219] width 72 height 62
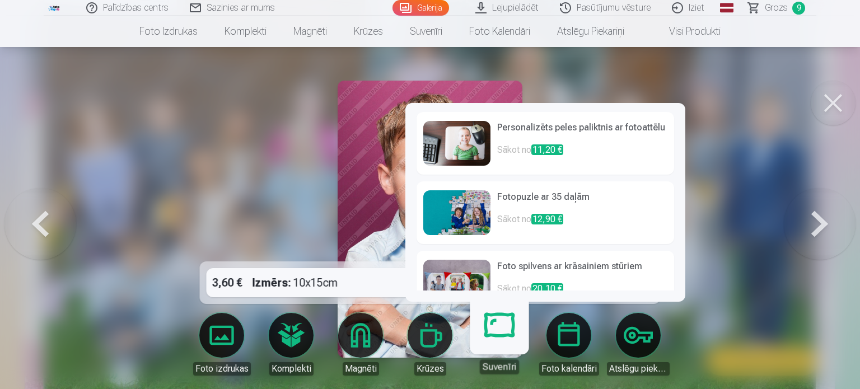
click at [504, 344] on link "Suvenīri" at bounding box center [499, 339] width 69 height 69
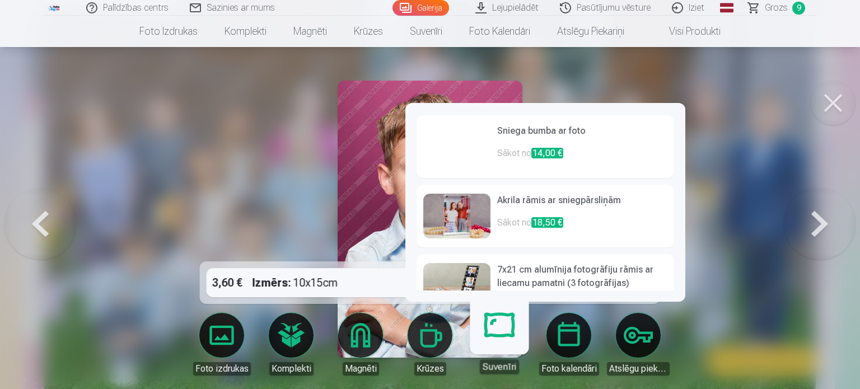
scroll to position [344, 0]
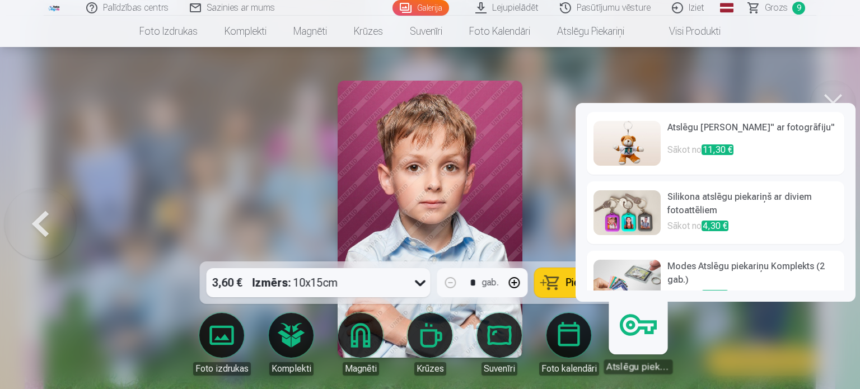
click at [625, 338] on link "Atslēgu piekariņi" at bounding box center [638, 339] width 69 height 69
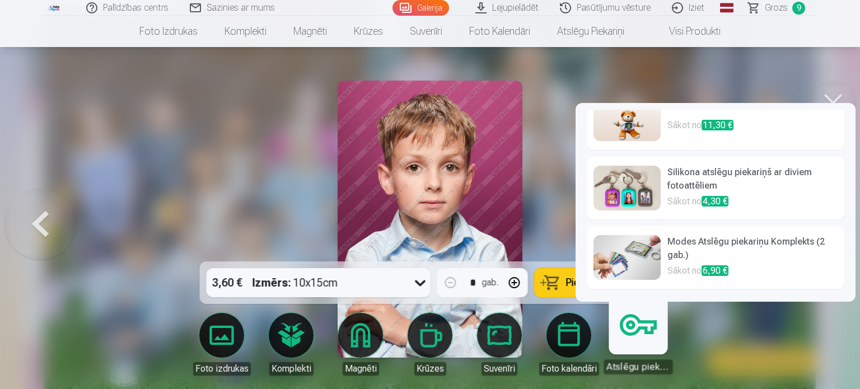
click at [797, 196] on p "Sākot no 4,30 €" at bounding box center [753, 203] width 170 height 16
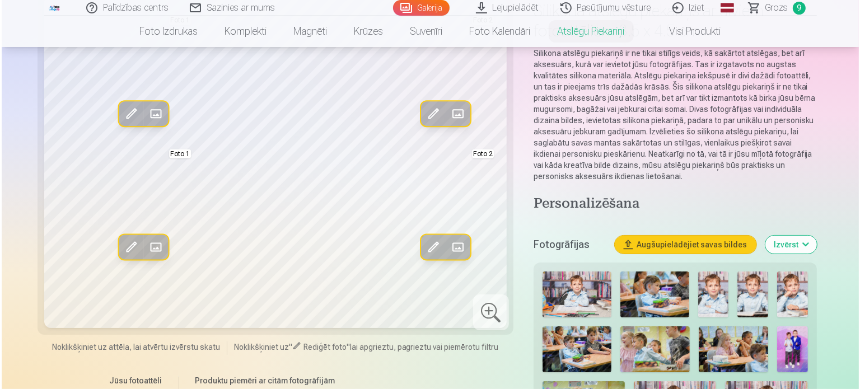
scroll to position [108, 0]
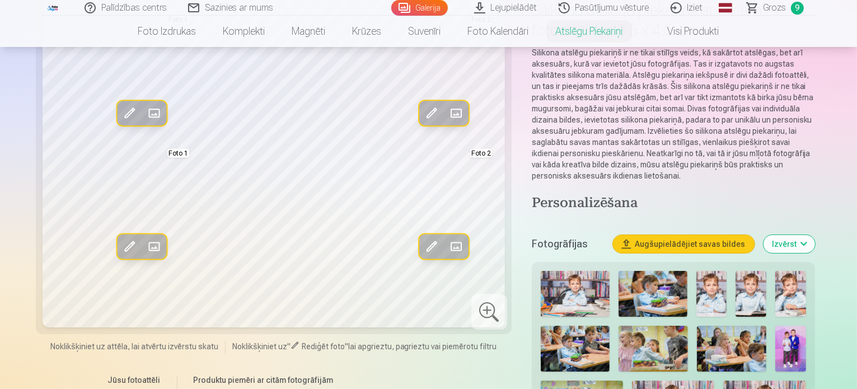
click at [447, 123] on span at bounding box center [456, 114] width 18 height 18
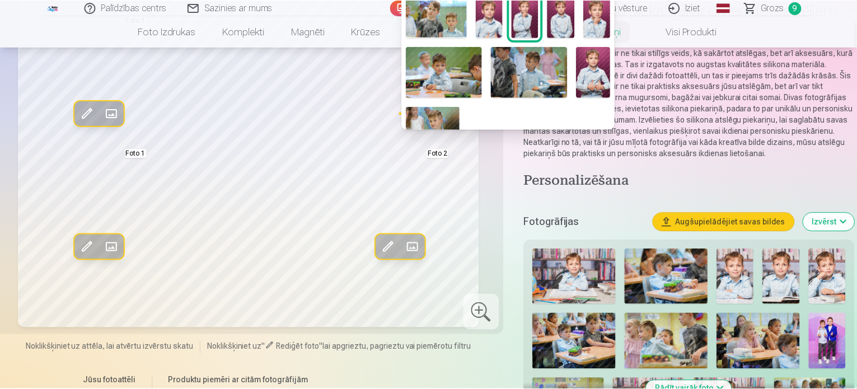
scroll to position [282, 0]
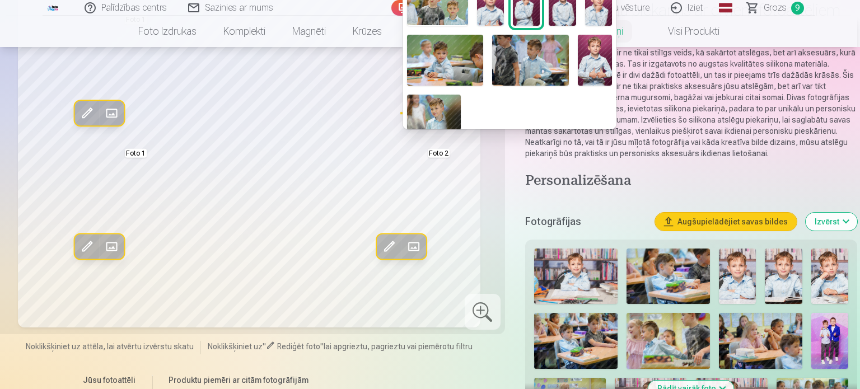
click at [603, 53] on img at bounding box center [595, 60] width 34 height 51
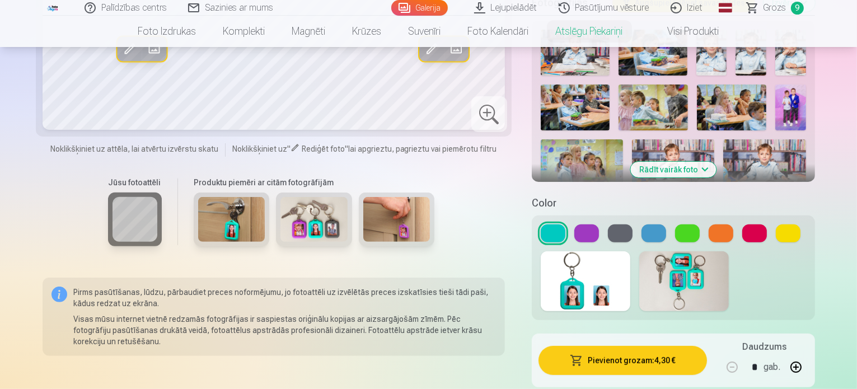
scroll to position [351, 0]
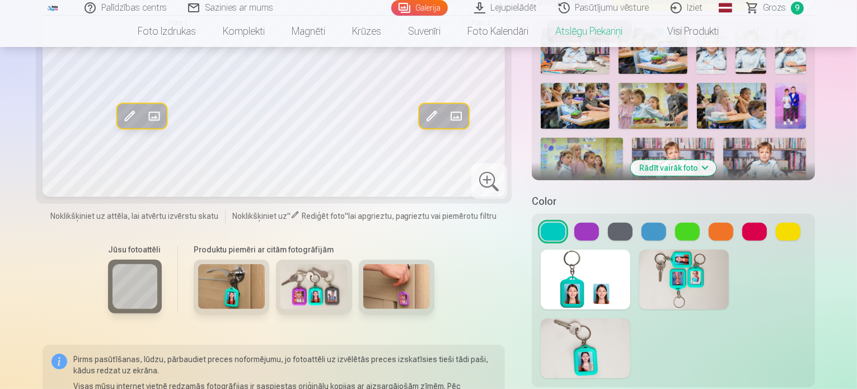
click at [644, 223] on button at bounding box center [654, 232] width 25 height 18
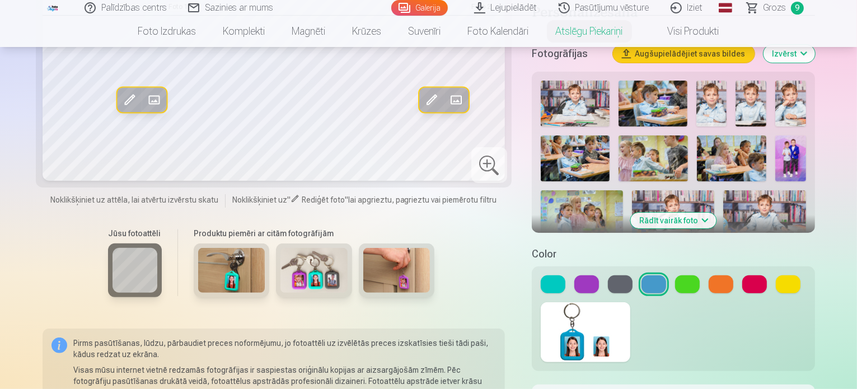
scroll to position [308, 0]
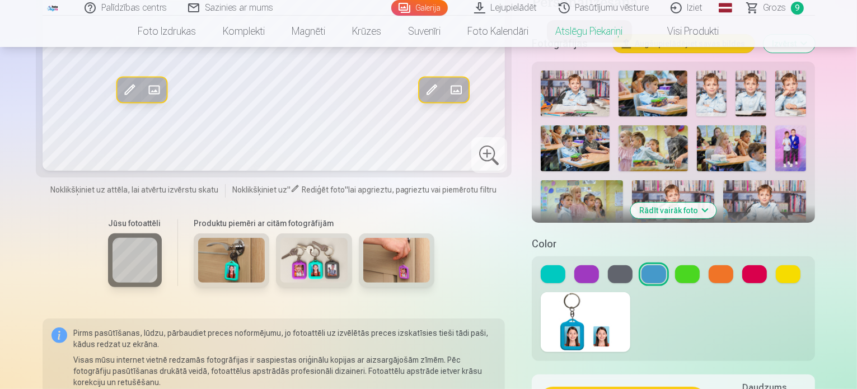
click at [675, 265] on button at bounding box center [687, 274] width 25 height 18
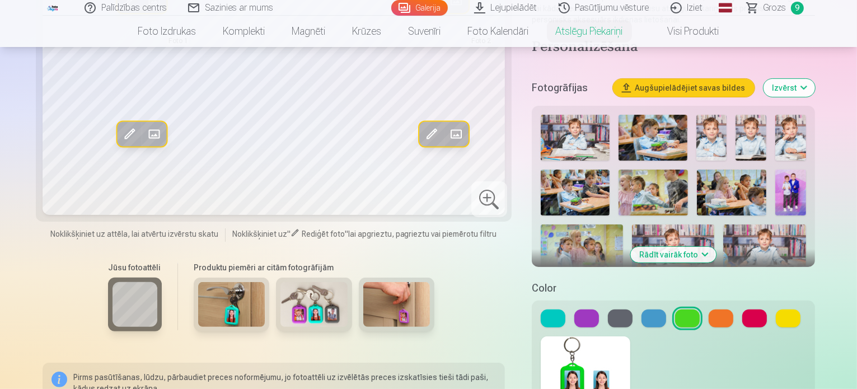
scroll to position [263, 0]
click at [626, 310] on div at bounding box center [673, 319] width 265 height 18
click at [620, 310] on button at bounding box center [620, 319] width 25 height 18
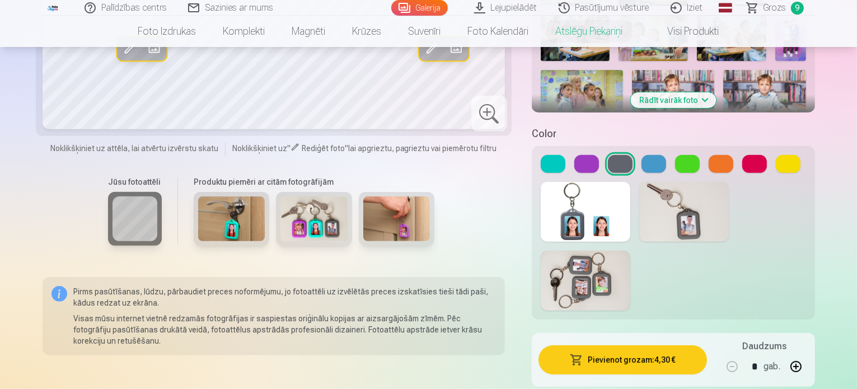
scroll to position [418, 0]
drag, startPoint x: 663, startPoint y: 265, endPoint x: 674, endPoint y: 345, distance: 80.3
click at [683, 156] on button at bounding box center [687, 165] width 25 height 18
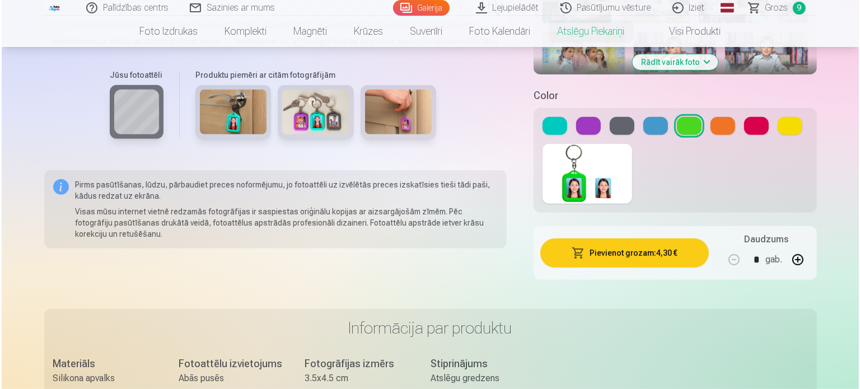
scroll to position [456, 0]
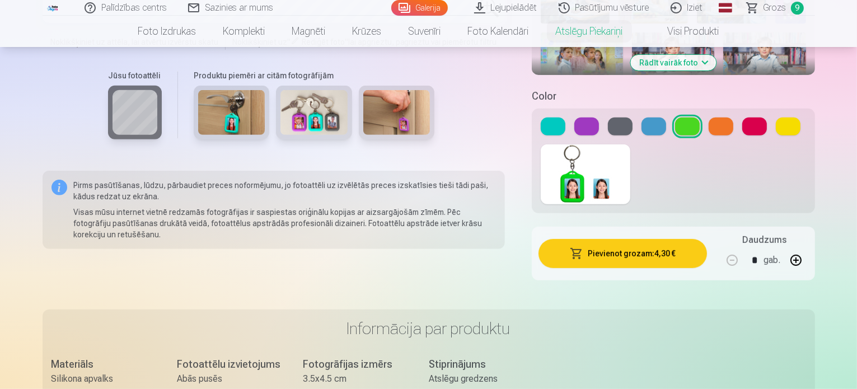
click at [578, 239] on button "Pievienot grozam : 4,30 €" at bounding box center [623, 253] width 169 height 29
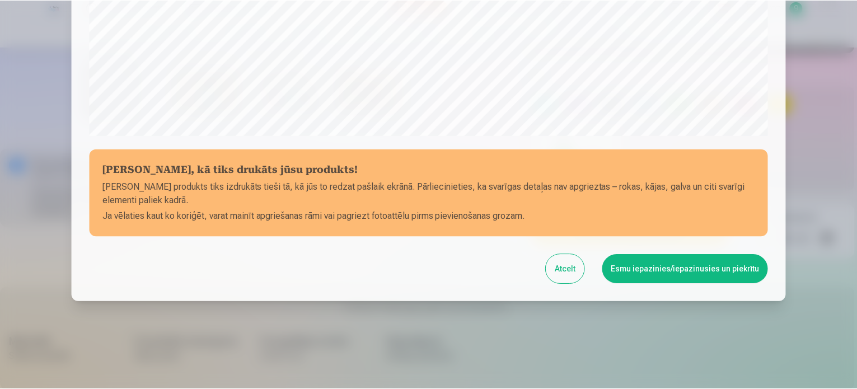
scroll to position [417, 0]
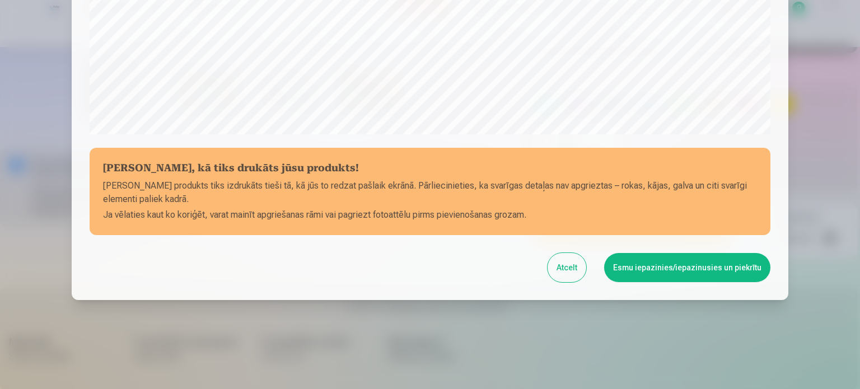
click at [659, 267] on button "Esmu iepazinies/iepazinusies un piekrītu" at bounding box center [687, 267] width 166 height 29
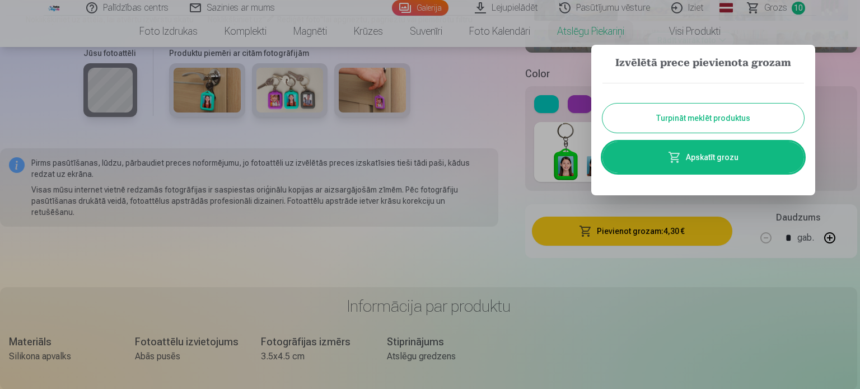
click at [709, 111] on button "Turpināt meklēt produktus" at bounding box center [704, 118] width 202 height 29
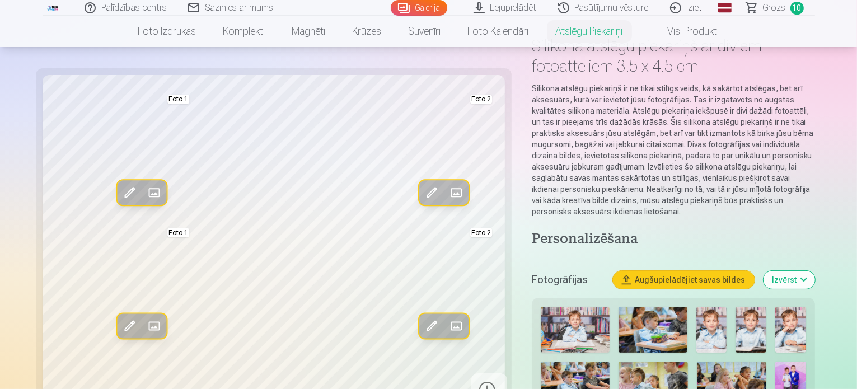
scroll to position [0, 0]
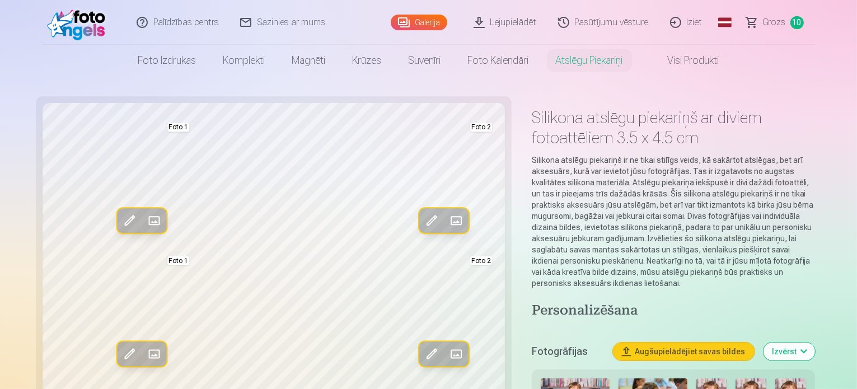
click at [690, 62] on link "Visi produkti" at bounding box center [685, 60] width 96 height 31
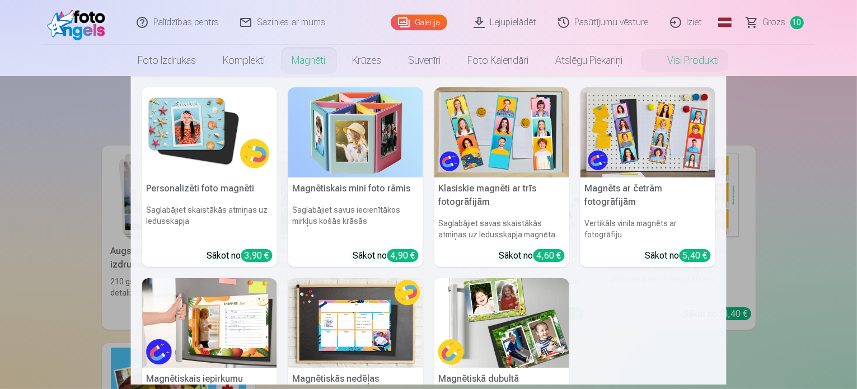
click at [319, 57] on link "Magnēti" at bounding box center [309, 60] width 60 height 31
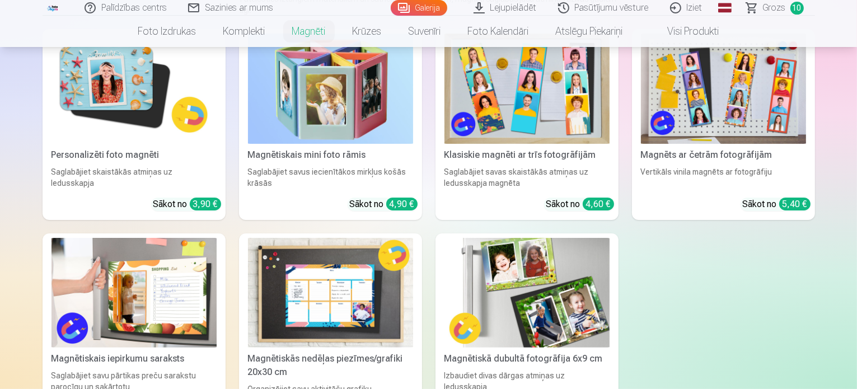
scroll to position [190, 0]
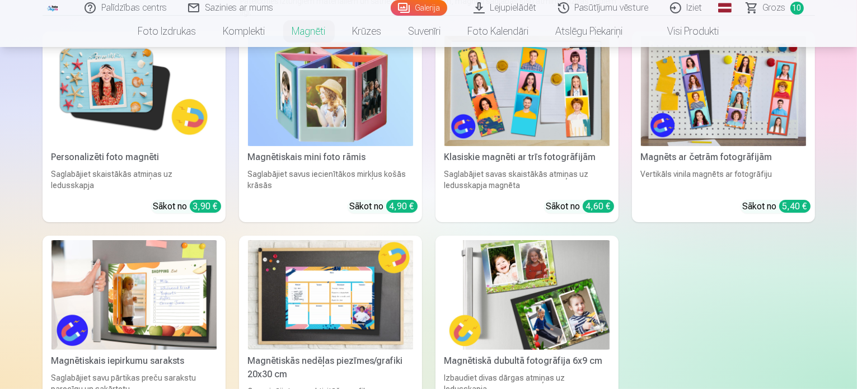
click at [105, 86] on img at bounding box center [134, 91] width 165 height 110
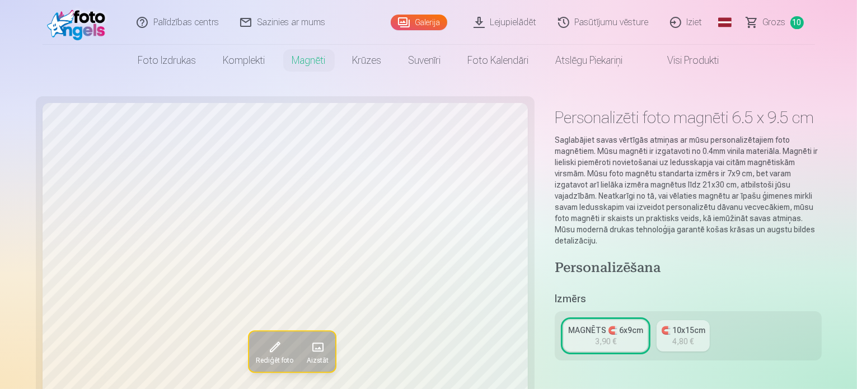
click at [666, 320] on link "🧲 10x15cm 4,80 €" at bounding box center [683, 335] width 53 height 31
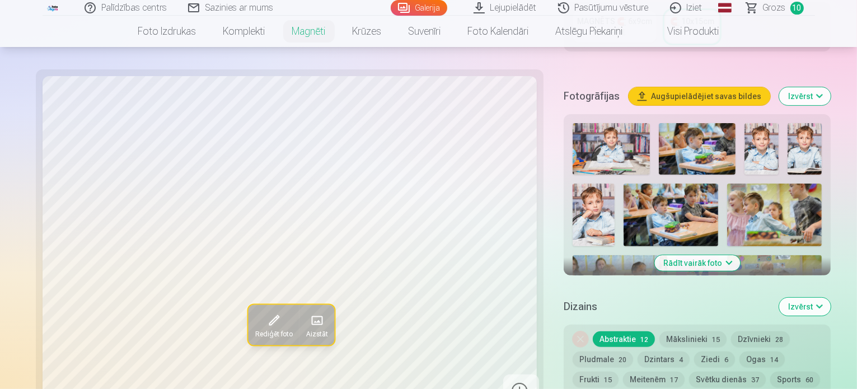
scroll to position [308, 0]
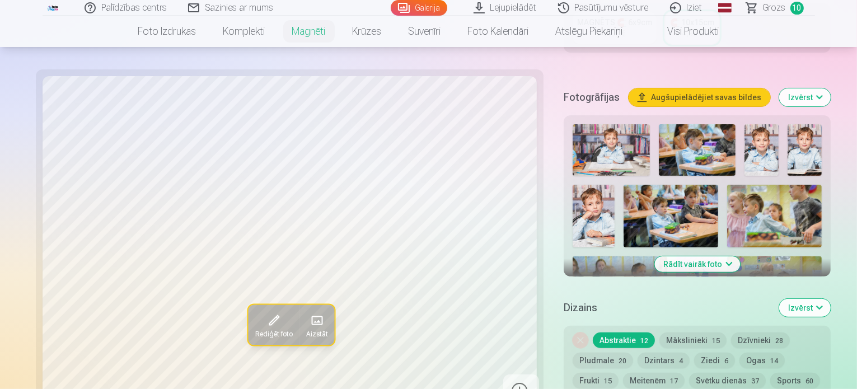
click at [699, 256] on button "Rādīt vairāk foto" at bounding box center [698, 264] width 86 height 16
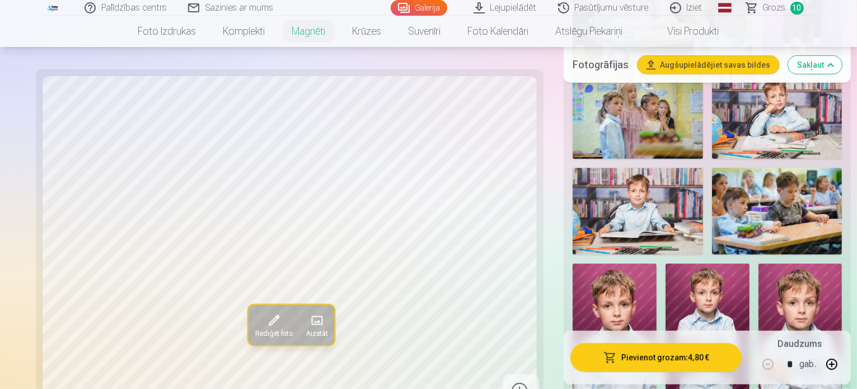
scroll to position [804, 0]
click at [759, 264] on img at bounding box center [801, 327] width 84 height 126
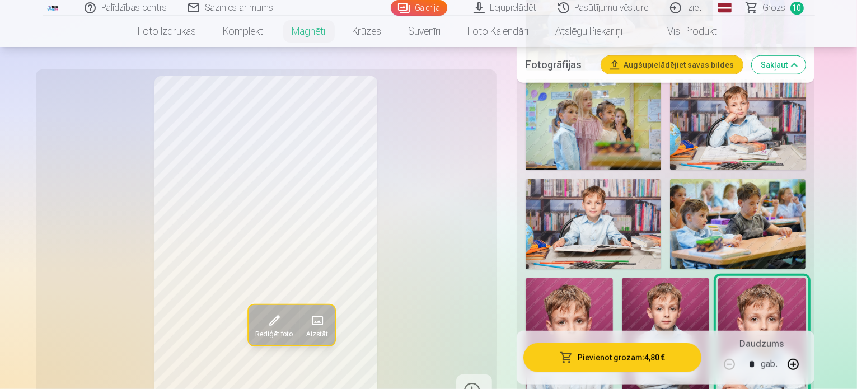
click at [622, 278] on img at bounding box center [665, 344] width 87 height 132
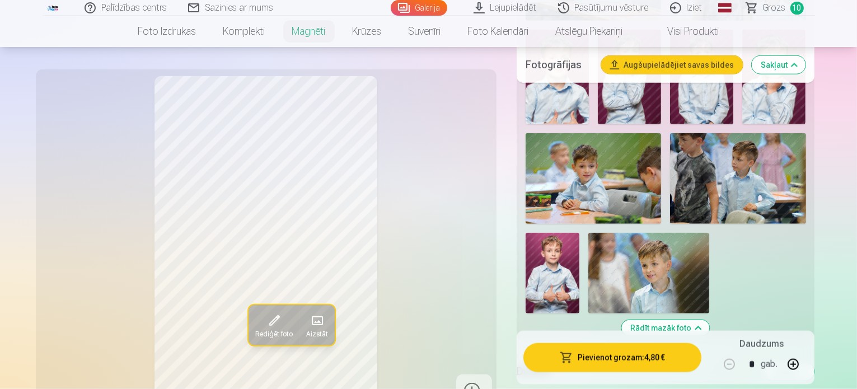
scroll to position [1294, 0]
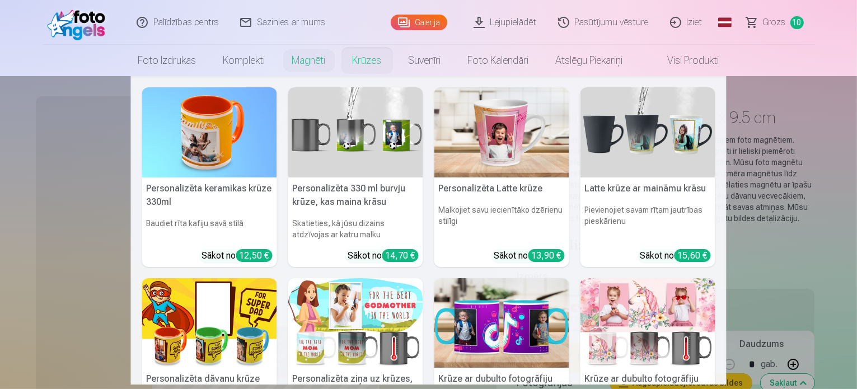
click at [780, 255] on nav "Personalizēta keramikas krūze 330ml Baudiet rīta kafiju savā stilā Sākot no 12,…" at bounding box center [428, 230] width 857 height 309
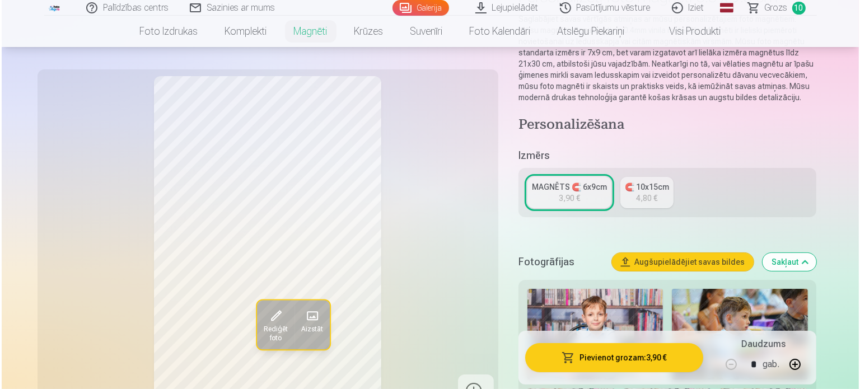
scroll to position [121, 0]
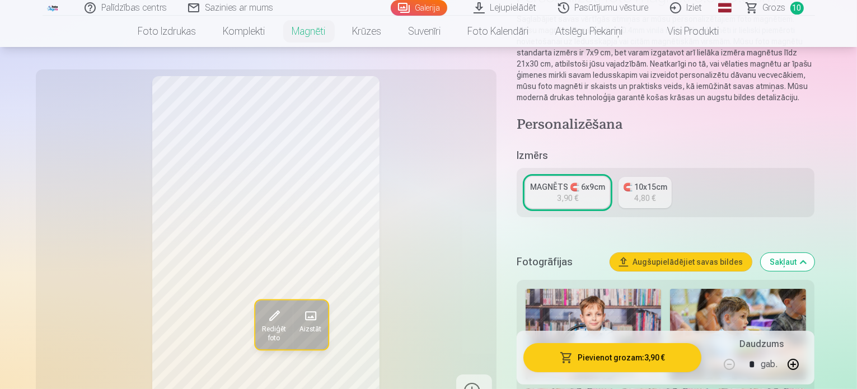
click at [668, 361] on button "Pievienot grozam : 3,90 €" at bounding box center [613, 357] width 179 height 29
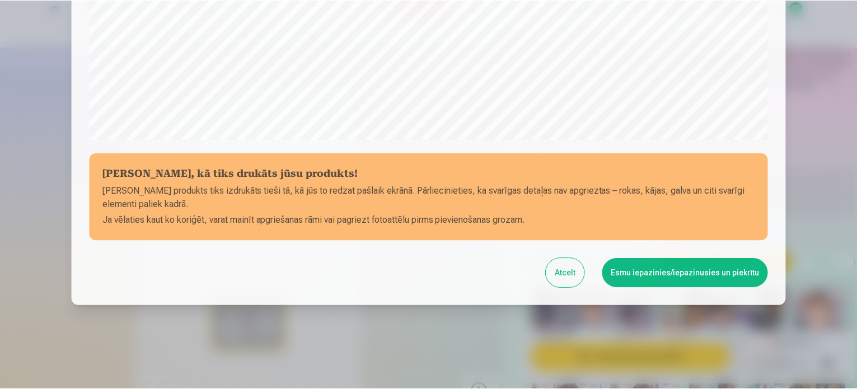
scroll to position [417, 0]
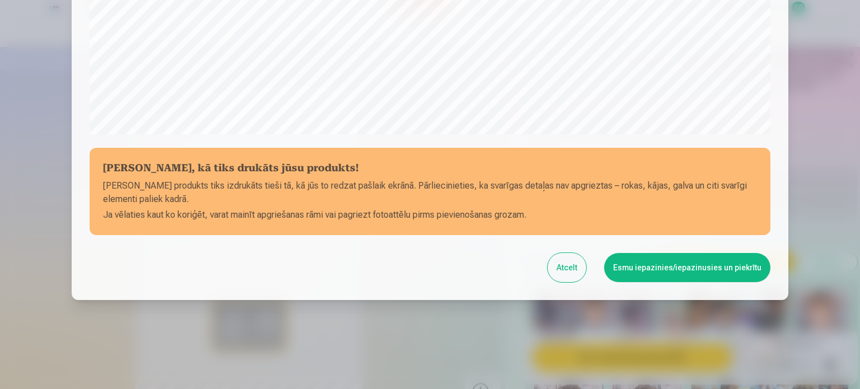
click at [633, 273] on button "Esmu iepazinies/iepazinusies un piekrītu" at bounding box center [687, 267] width 166 height 29
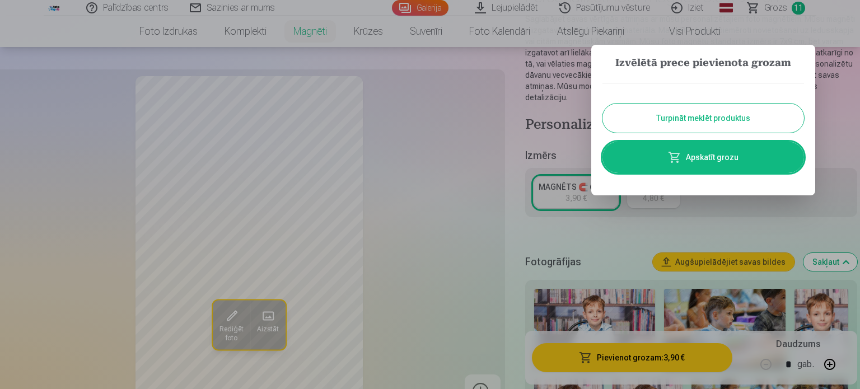
click at [721, 123] on button "Turpināt meklēt produktus" at bounding box center [704, 118] width 202 height 29
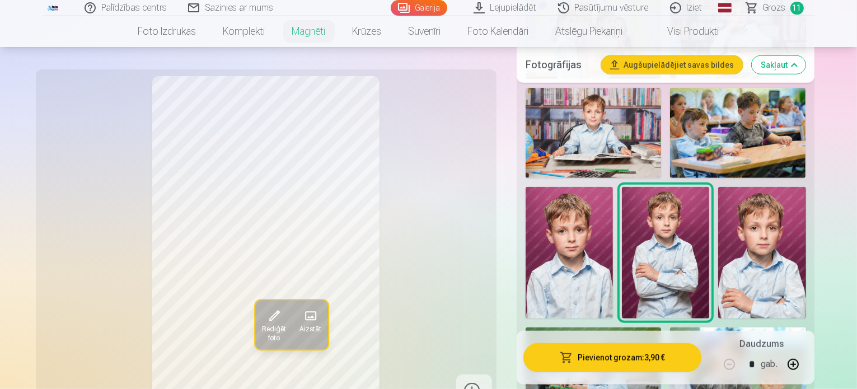
scroll to position [968, 0]
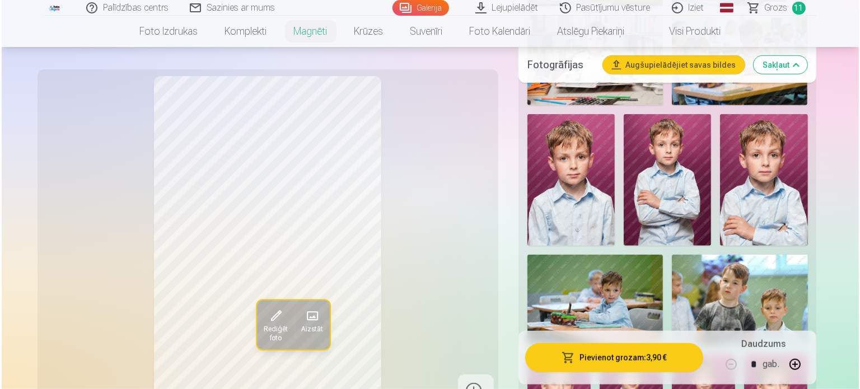
scroll to position [1056, 0]
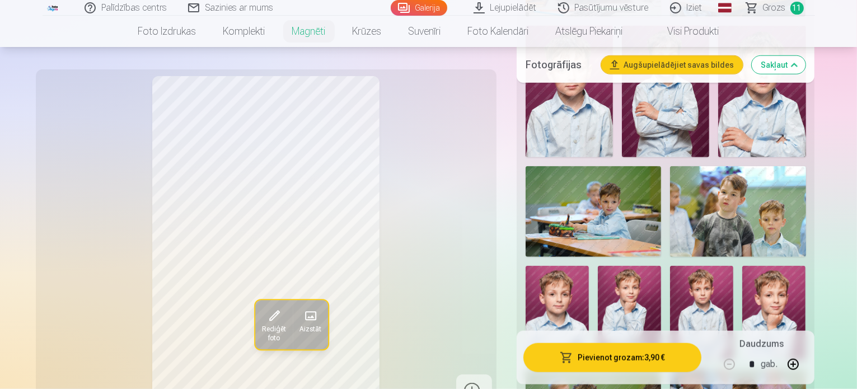
click at [633, 366] on button "Pievienot grozam : 3,90 €" at bounding box center [613, 357] width 179 height 29
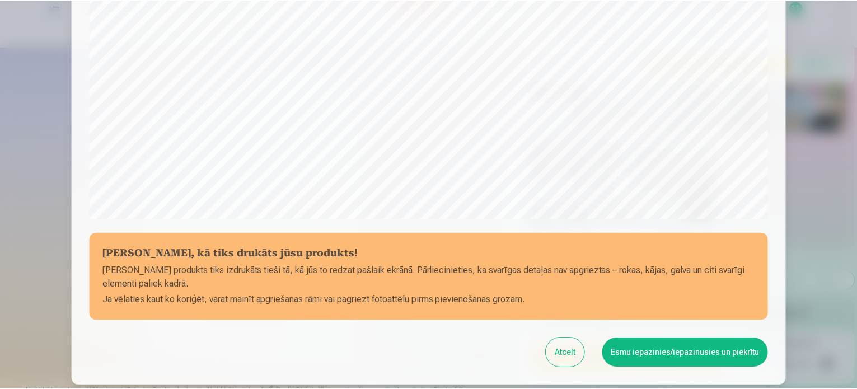
scroll to position [417, 0]
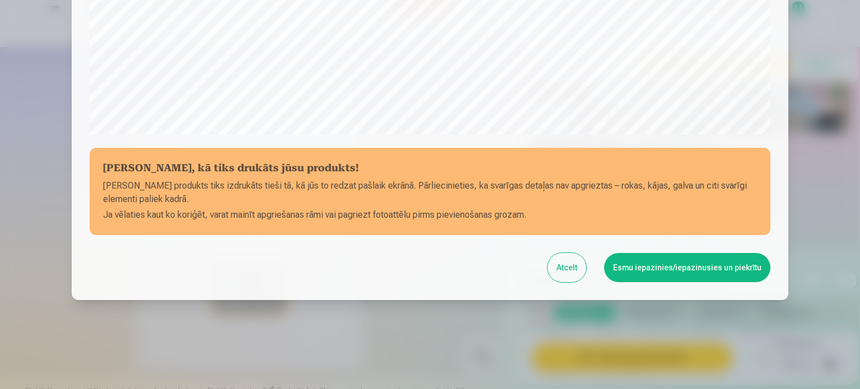
click at [722, 264] on button "Esmu iepazinies/iepazinusies un piekrītu" at bounding box center [687, 267] width 166 height 29
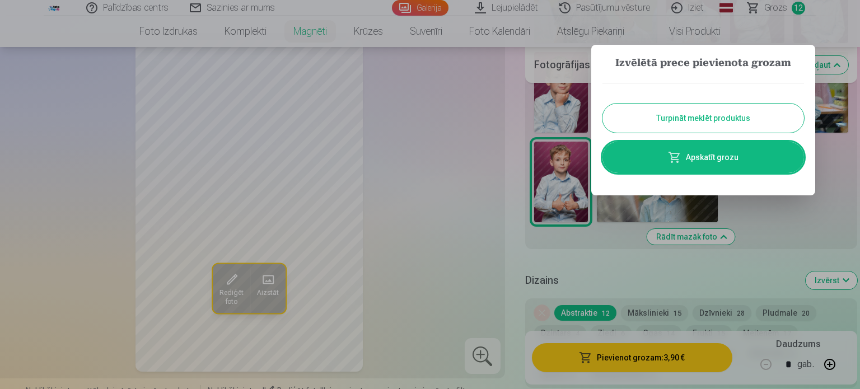
click at [724, 120] on button "Turpināt meklēt produktus" at bounding box center [704, 118] width 202 height 29
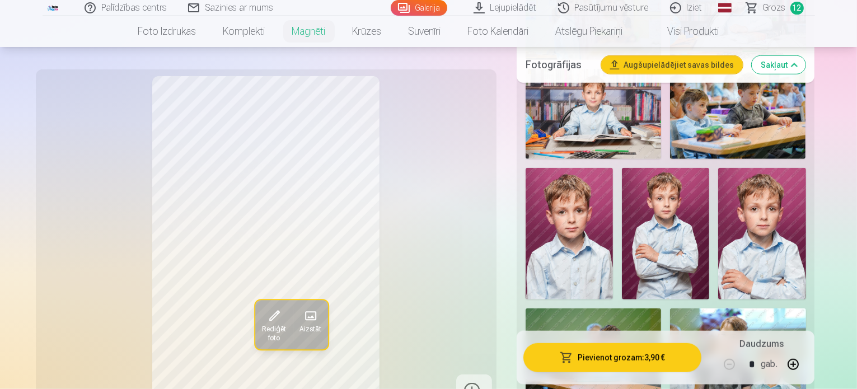
scroll to position [913, 0]
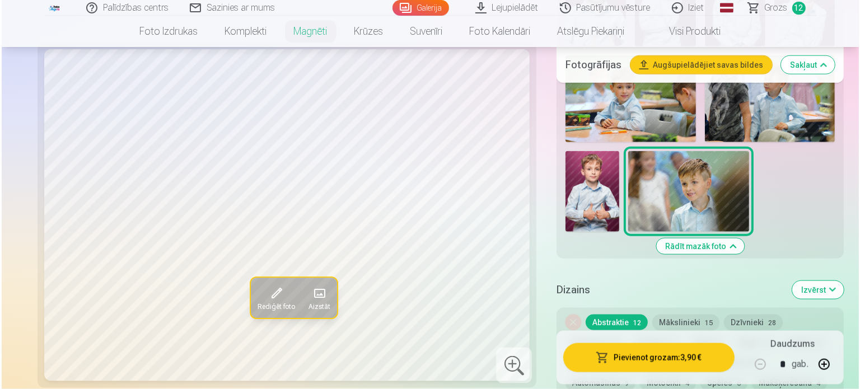
scroll to position [1342, 0]
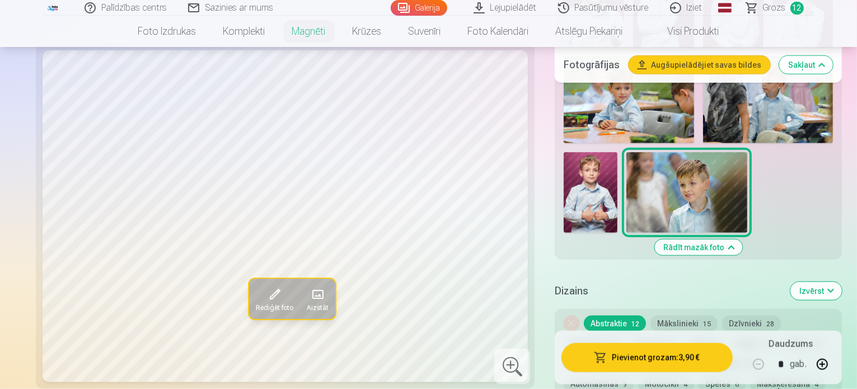
click at [656, 343] on button "Pievienot grozam : 3,90 €" at bounding box center [647, 357] width 171 height 29
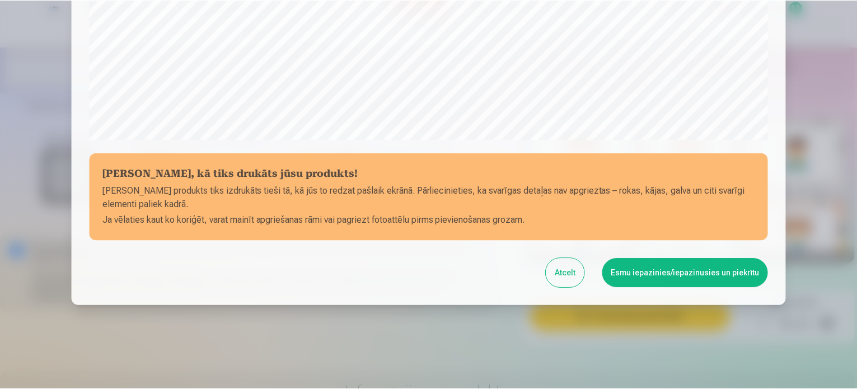
scroll to position [417, 0]
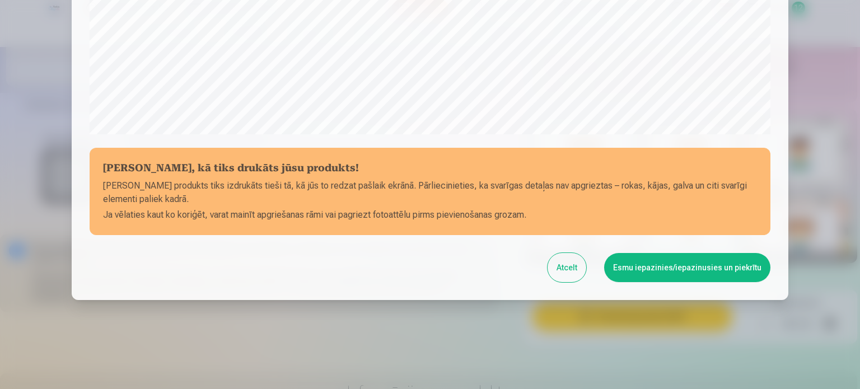
click at [681, 273] on button "Esmu iepazinies/iepazinusies un piekrītu" at bounding box center [687, 267] width 166 height 29
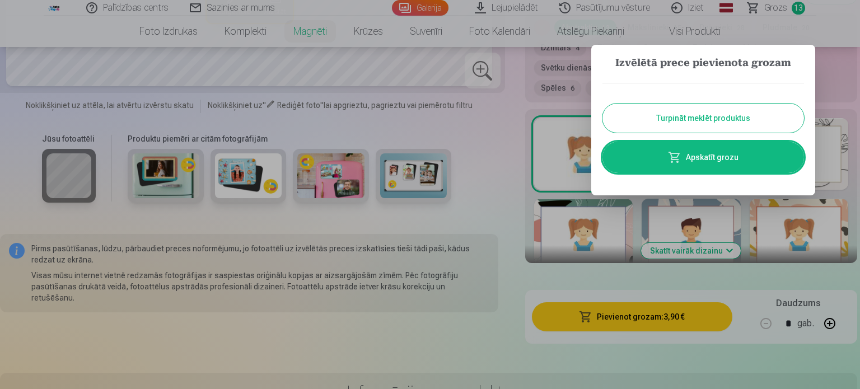
click at [691, 158] on link "Apskatīt grozu" at bounding box center [704, 157] width 202 height 31
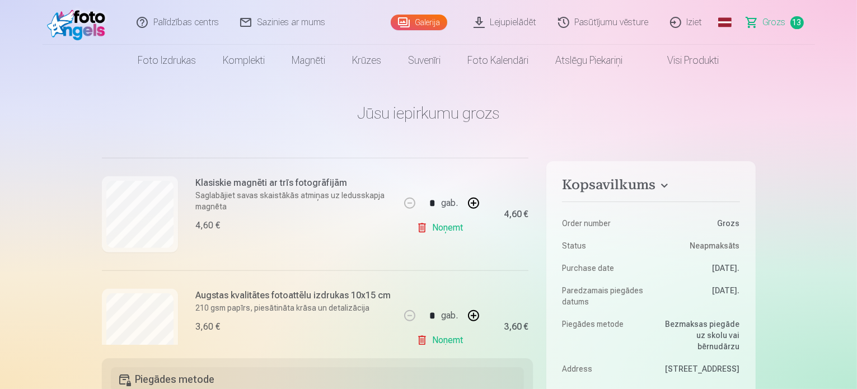
scroll to position [568, 0]
click at [441, 229] on link "Noņemt" at bounding box center [442, 227] width 51 height 22
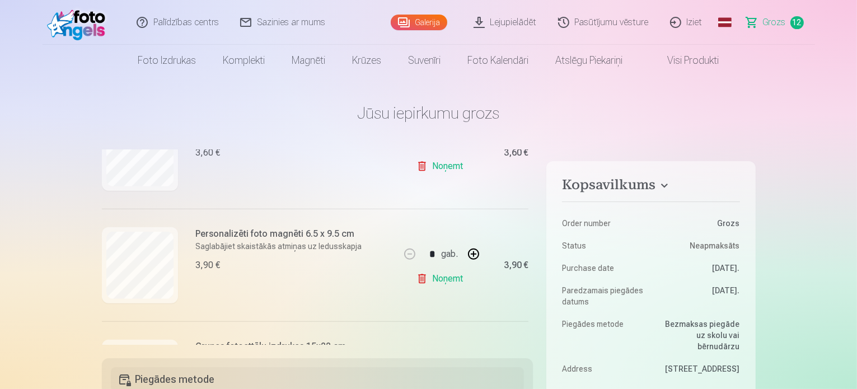
click at [442, 279] on link "Noņemt" at bounding box center [442, 279] width 51 height 22
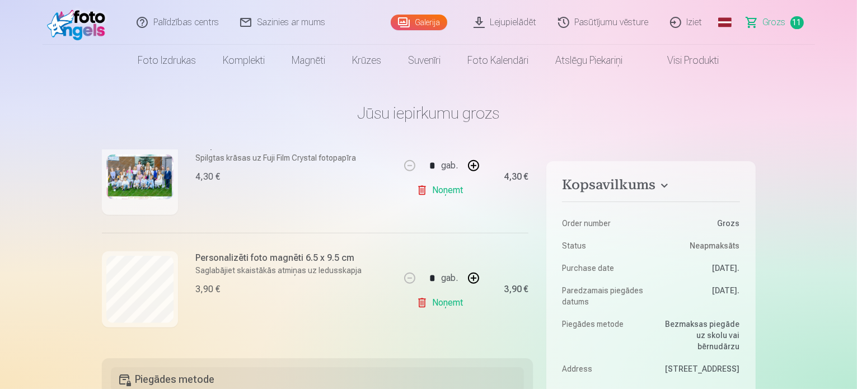
scroll to position [718, 0]
click at [449, 310] on link "Noņemt" at bounding box center [442, 302] width 51 height 22
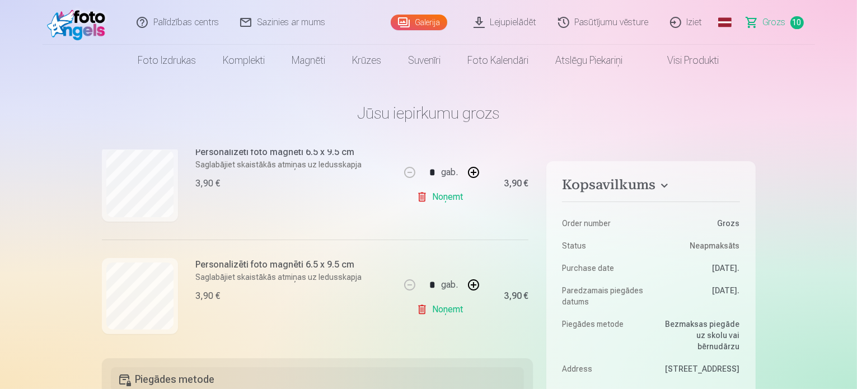
scroll to position [372, 0]
click at [449, 311] on link "Noņemt" at bounding box center [442, 311] width 51 height 22
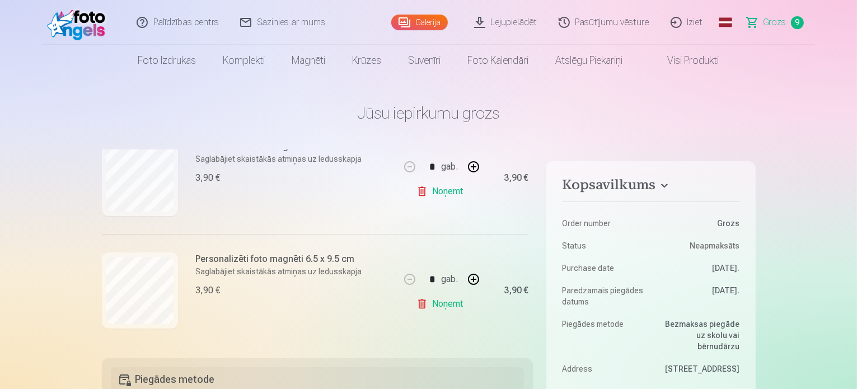
scroll to position [267, 0]
click at [440, 192] on link "Noņemt" at bounding box center [442, 191] width 51 height 22
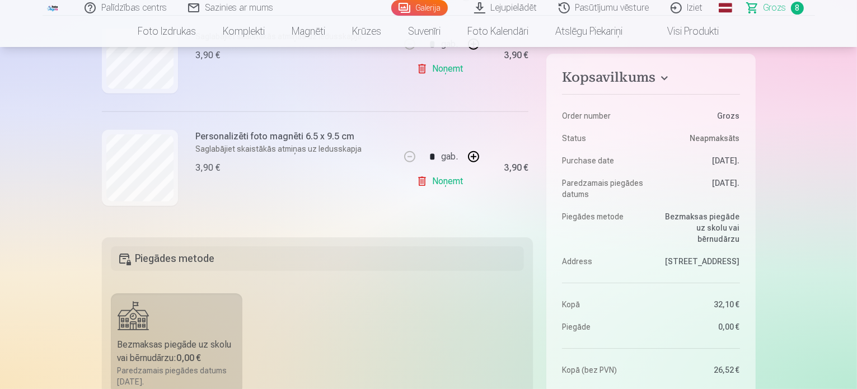
scroll to position [832, 0]
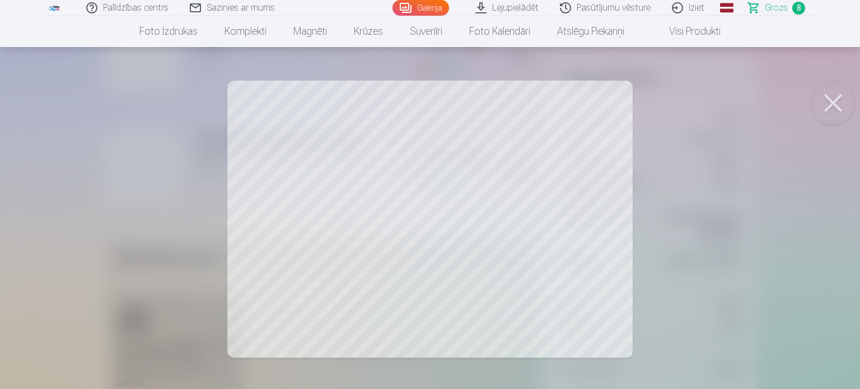
click at [692, 206] on div at bounding box center [430, 194] width 860 height 389
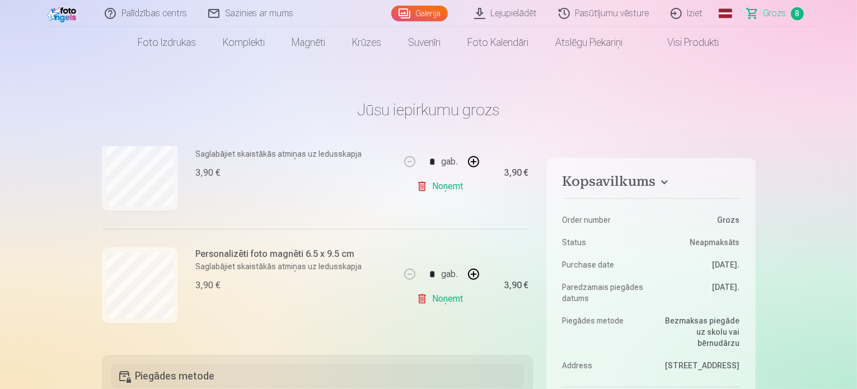
scroll to position [0, 0]
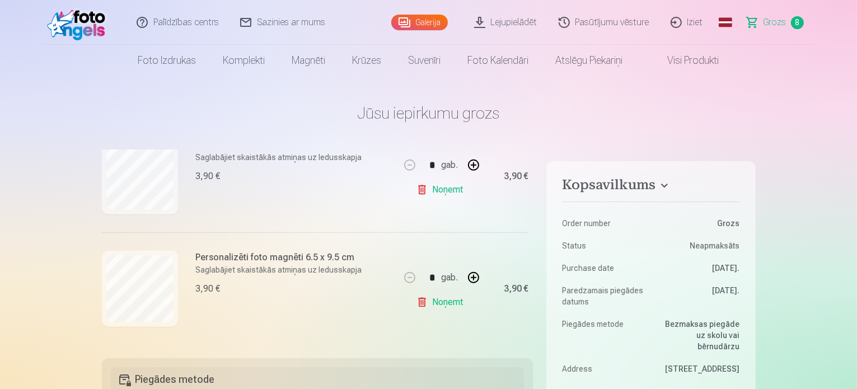
click at [436, 302] on link "Noņemt" at bounding box center [442, 302] width 51 height 22
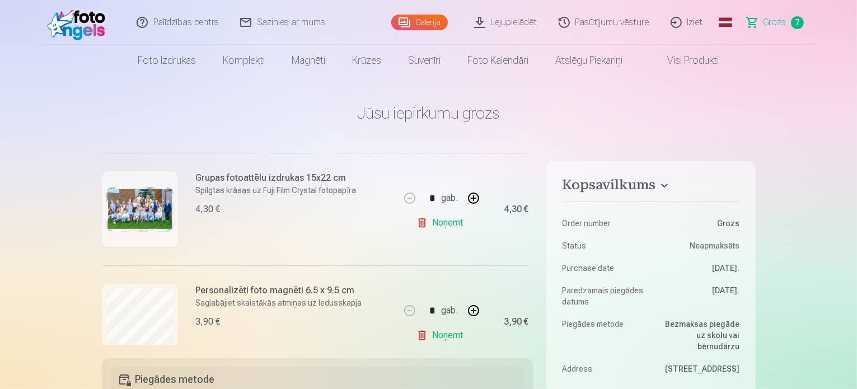
scroll to position [133, 0]
click at [448, 225] on link "Noņemt" at bounding box center [442, 223] width 51 height 22
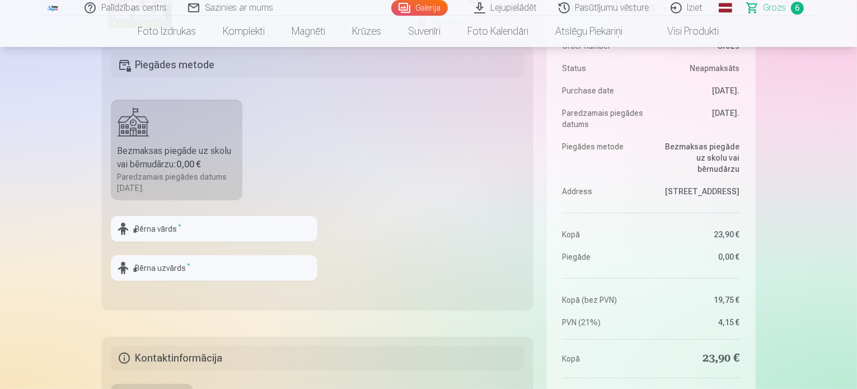
scroll to position [315, 0]
